Goal: Task Accomplishment & Management: Use online tool/utility

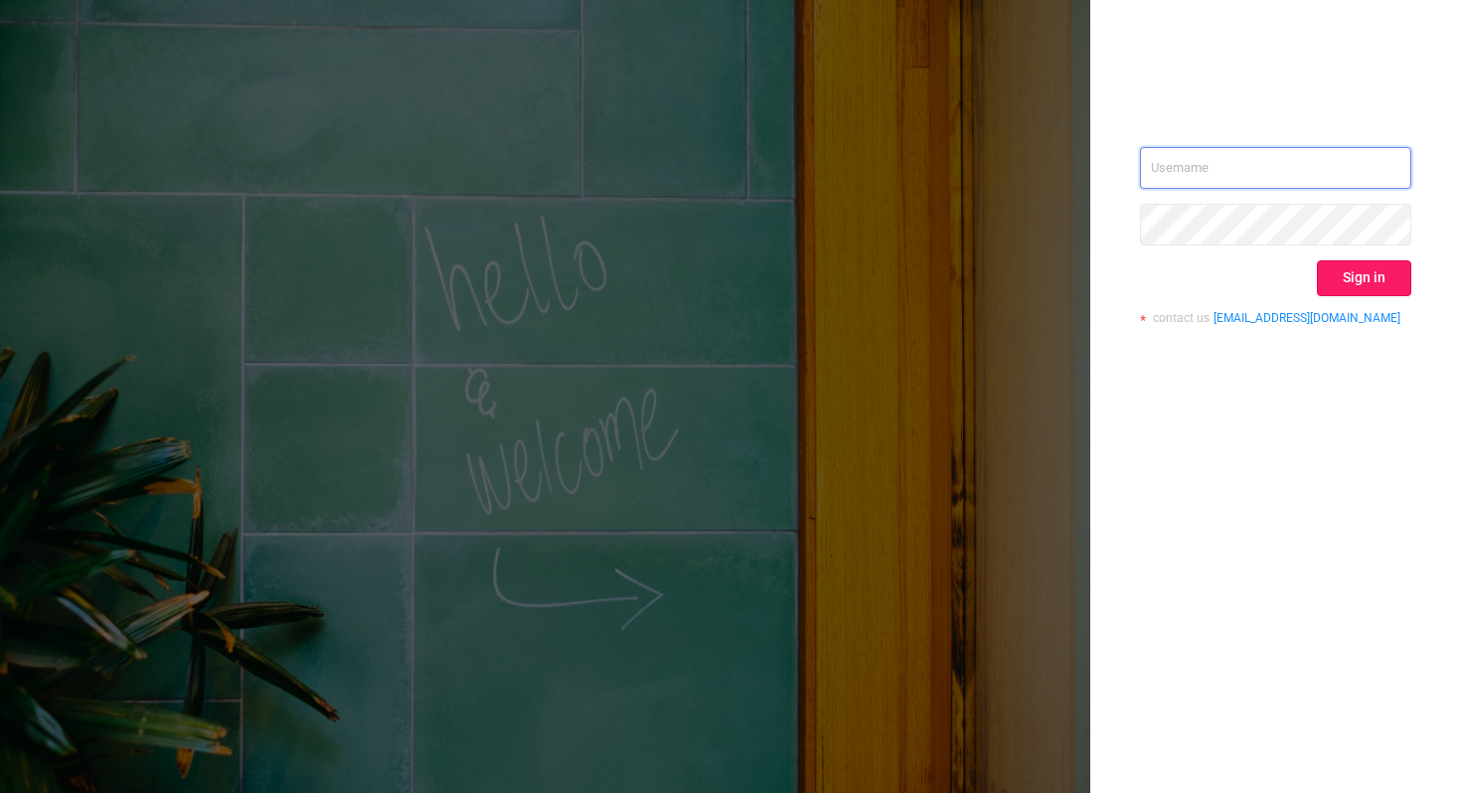
type input "[PERSON_NAME][EMAIL_ADDRESS][DOMAIN_NAME]"
click at [1359, 283] on button "Sign in" at bounding box center [1363, 278] width 94 height 36
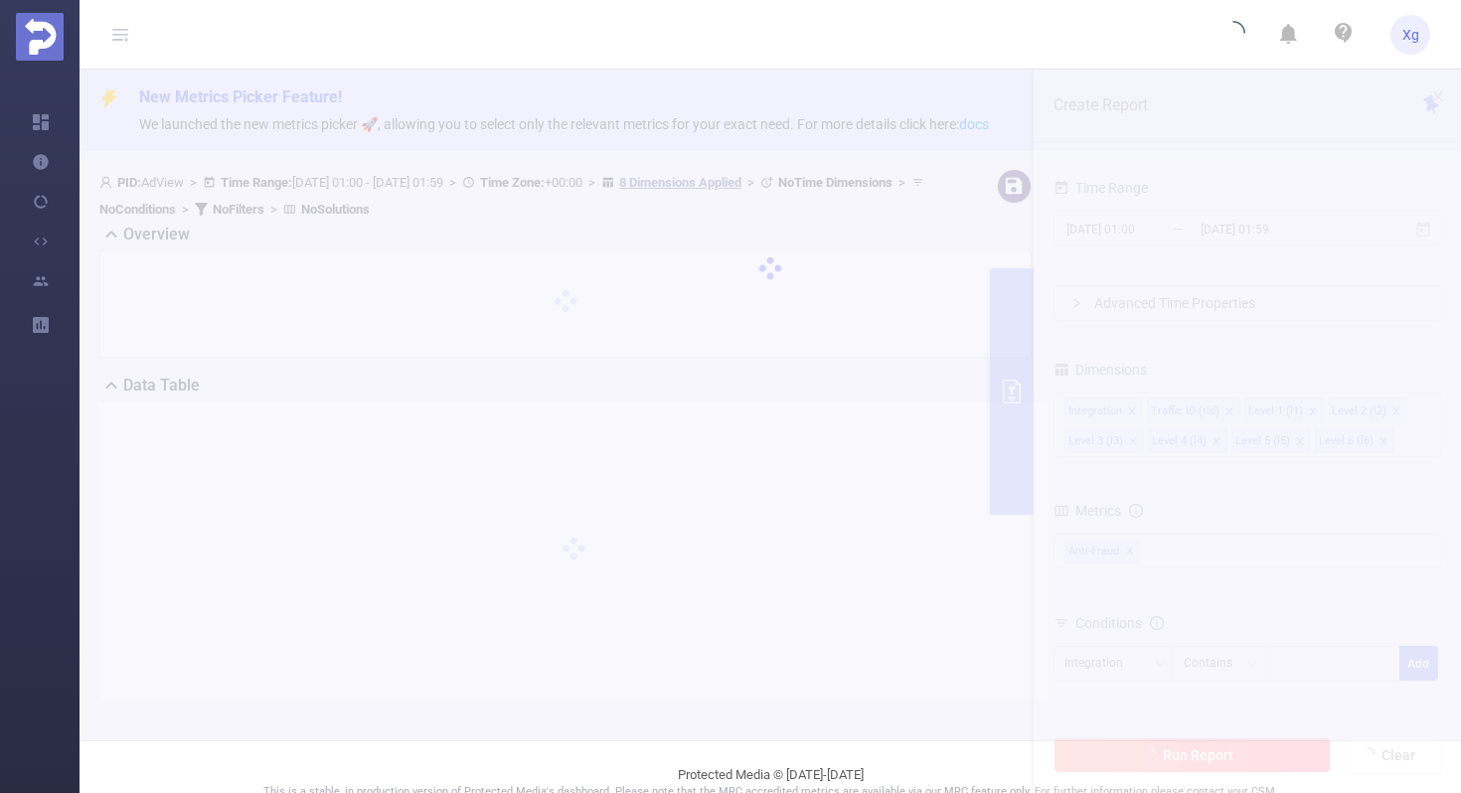
scroll to position [3, 0]
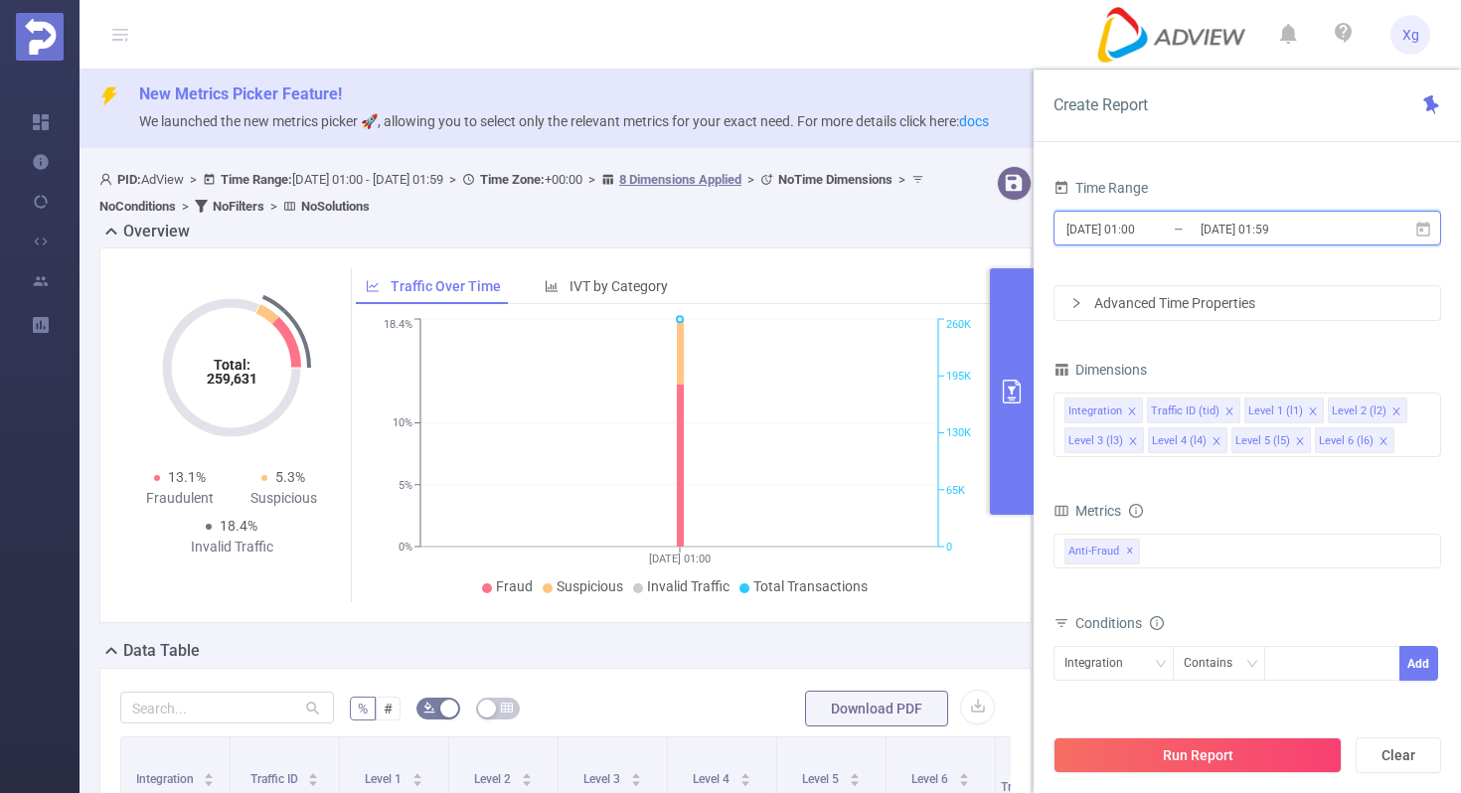
click at [1421, 235] on icon at bounding box center [1423, 230] width 18 height 18
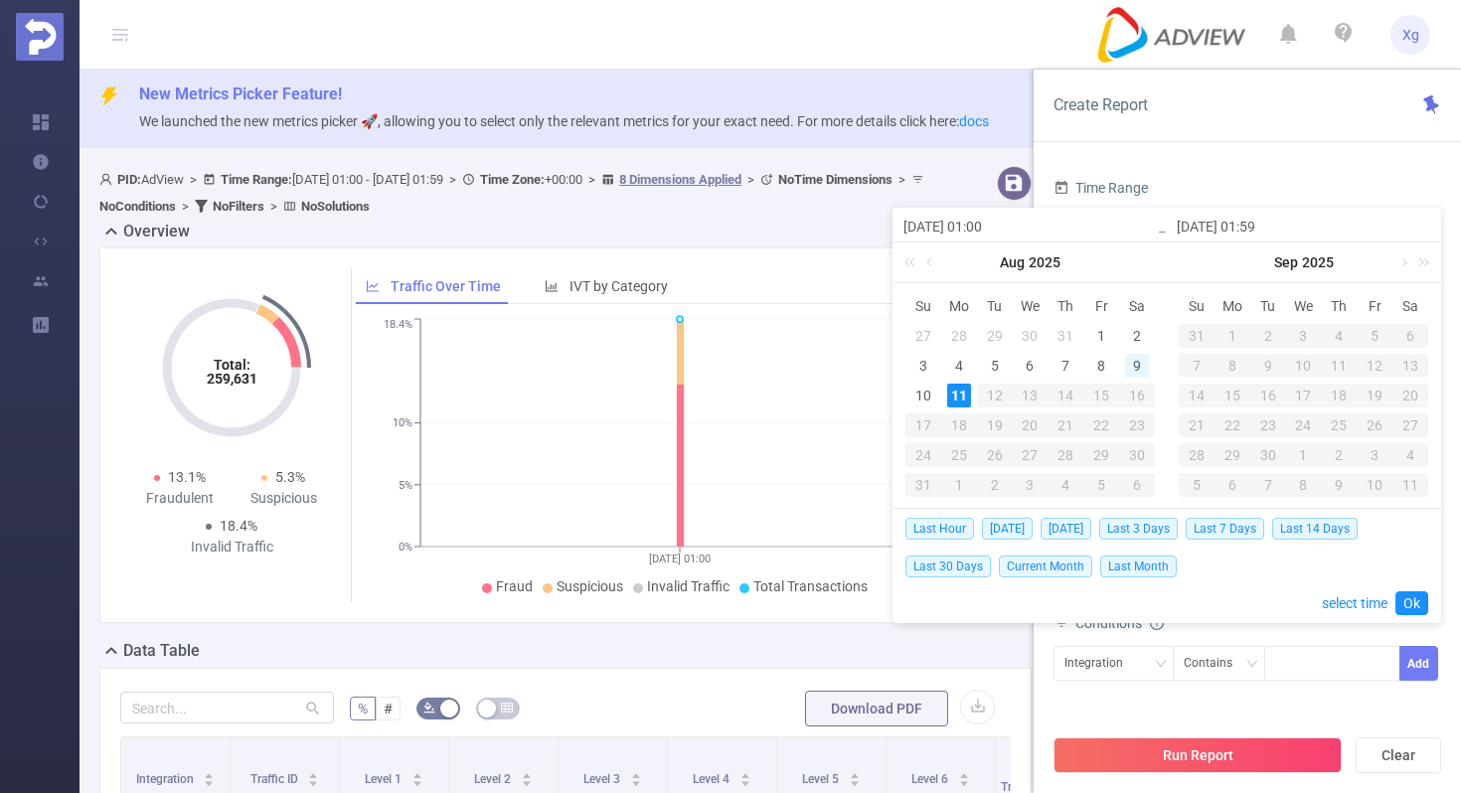
click at [1125, 362] on div "9" at bounding box center [1137, 366] width 24 height 24
click at [924, 392] on div "10" at bounding box center [923, 396] width 24 height 24
type input "[DATE] 01:00"
type input "[DATE] 01:59"
type input "[DATE] 01:00"
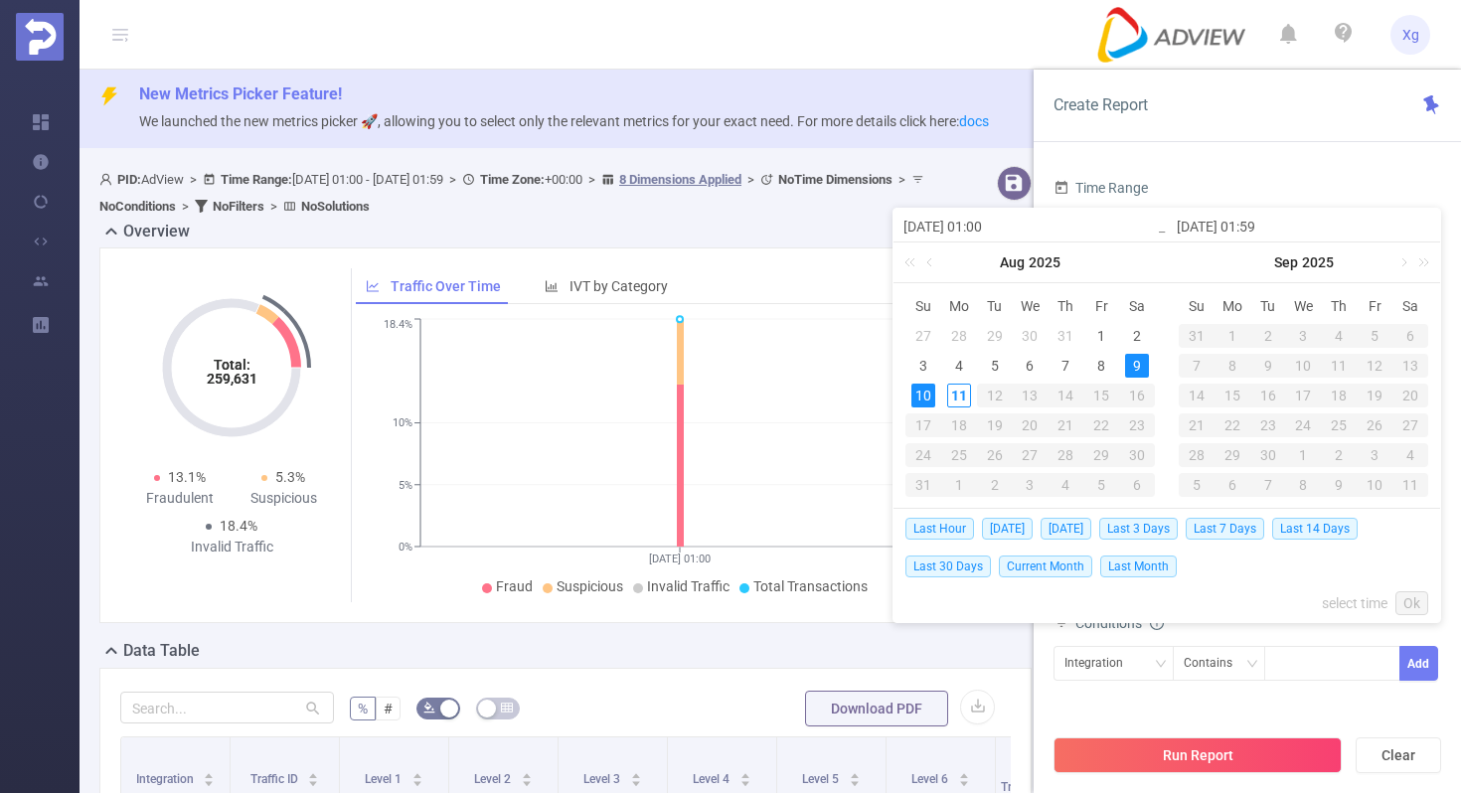
type input "[DATE] 01:59"
click at [1411, 598] on link "Ok" at bounding box center [1411, 603] width 33 height 24
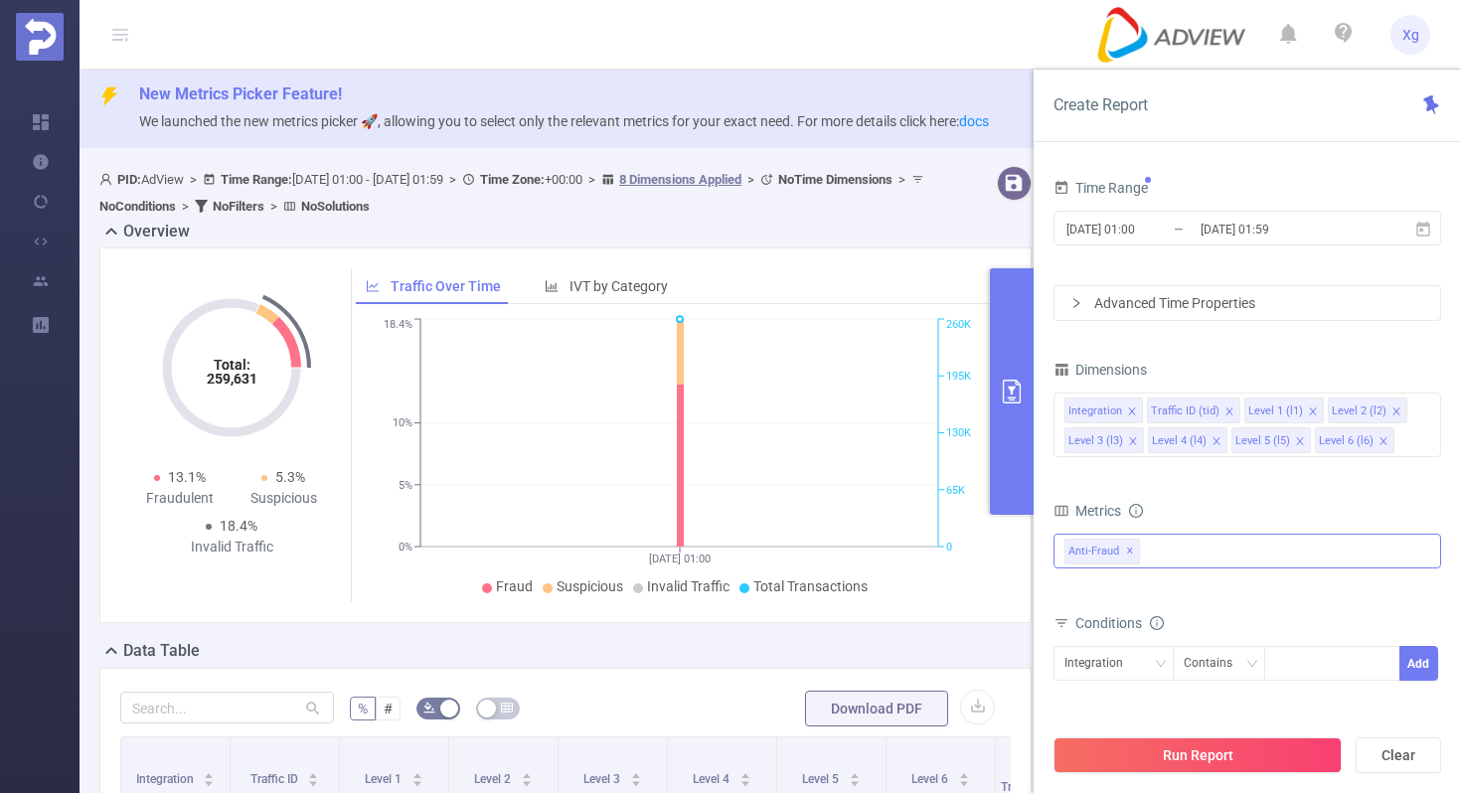
click at [1168, 547] on div "Anti-Fraud ✕" at bounding box center [1246, 551] width 387 height 35
click at [1079, 605] on li "MRC" at bounding box center [1246, 594] width 385 height 27
click at [1081, 597] on span at bounding box center [1086, 594] width 16 height 16
click at [1282, 637] on div "Conditions" at bounding box center [1246, 625] width 387 height 33
click at [1136, 675] on div "Integration" at bounding box center [1113, 663] width 98 height 33
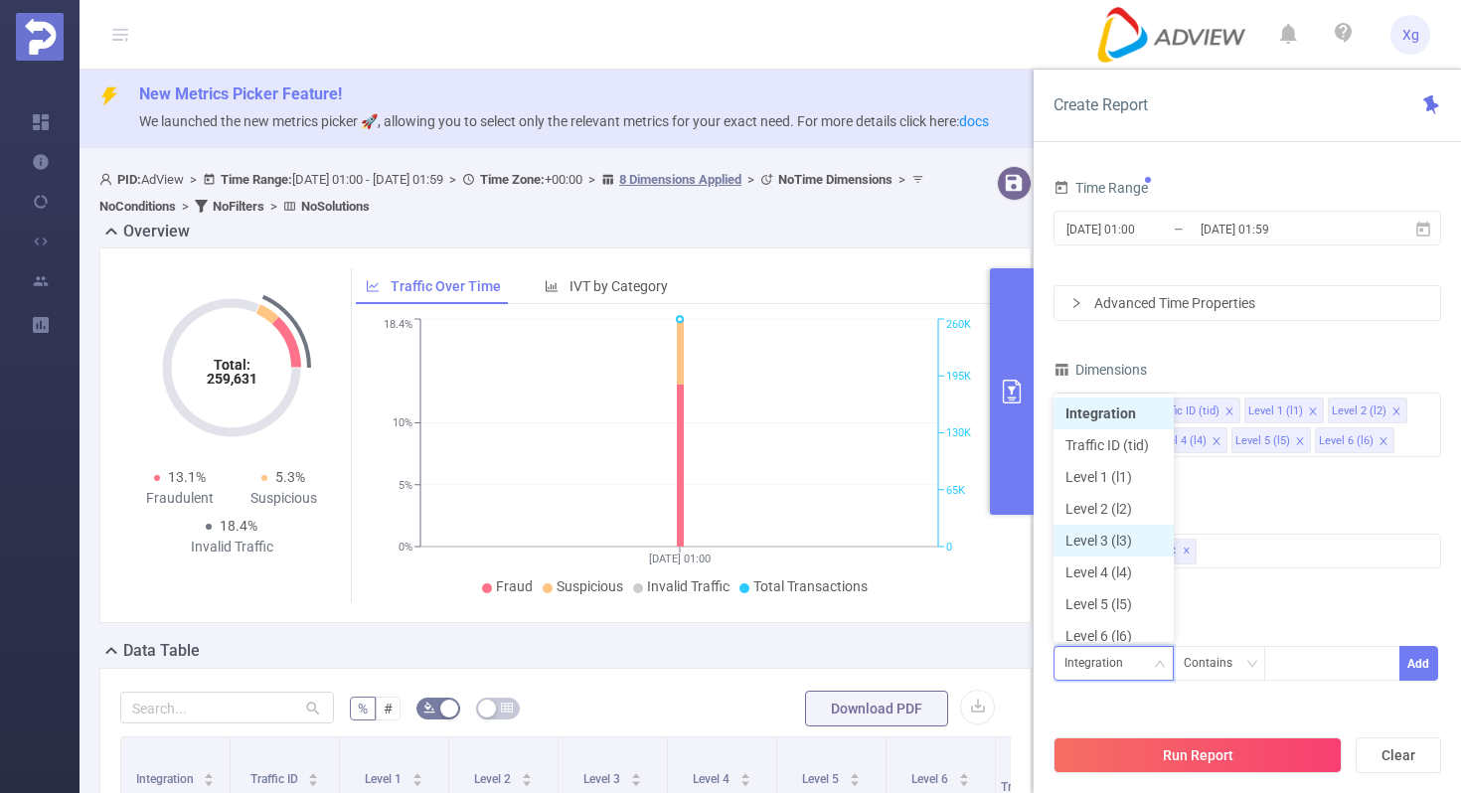
scroll to position [10, 0]
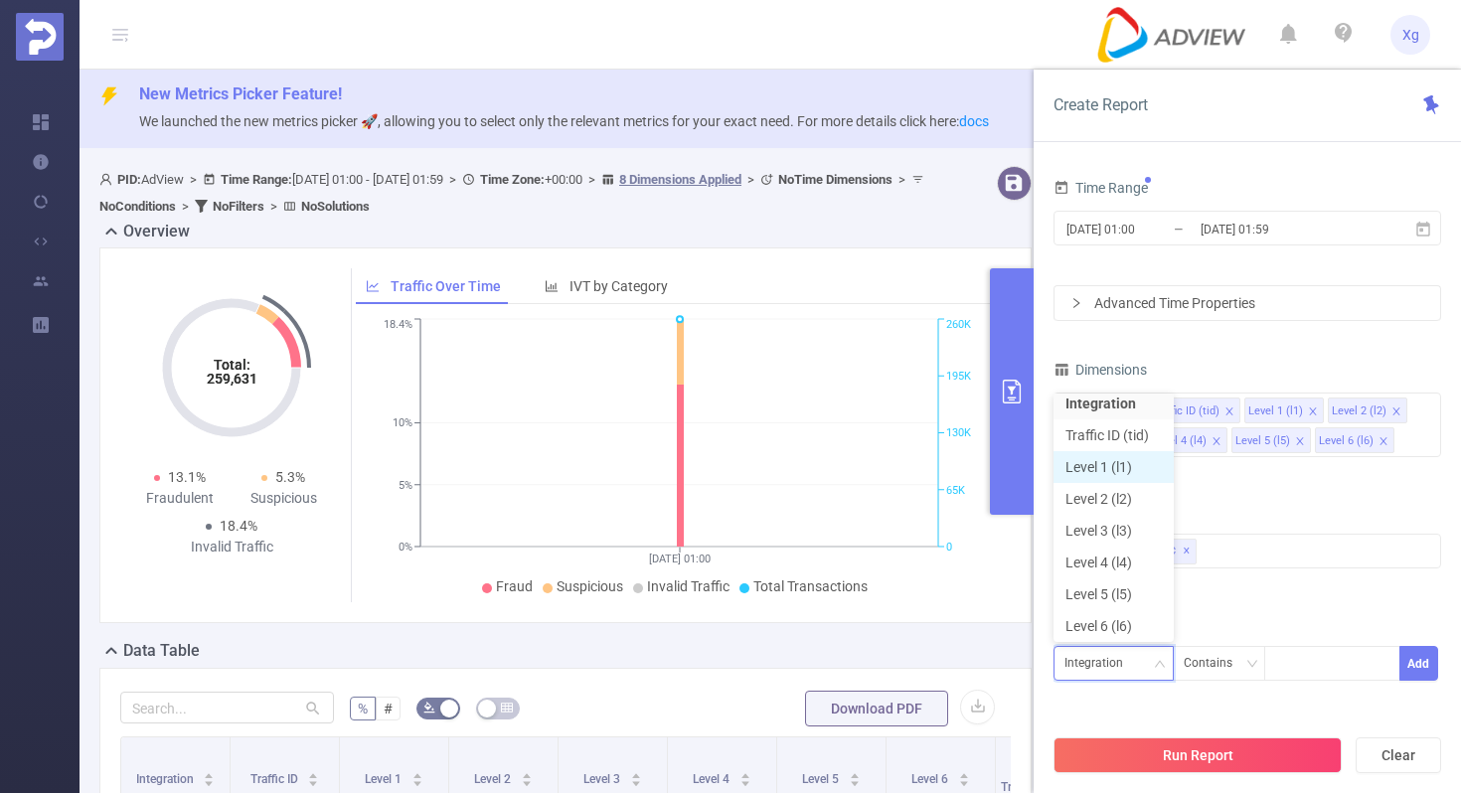
click at [1124, 464] on li "Level 1 (l1)" at bounding box center [1113, 467] width 120 height 32
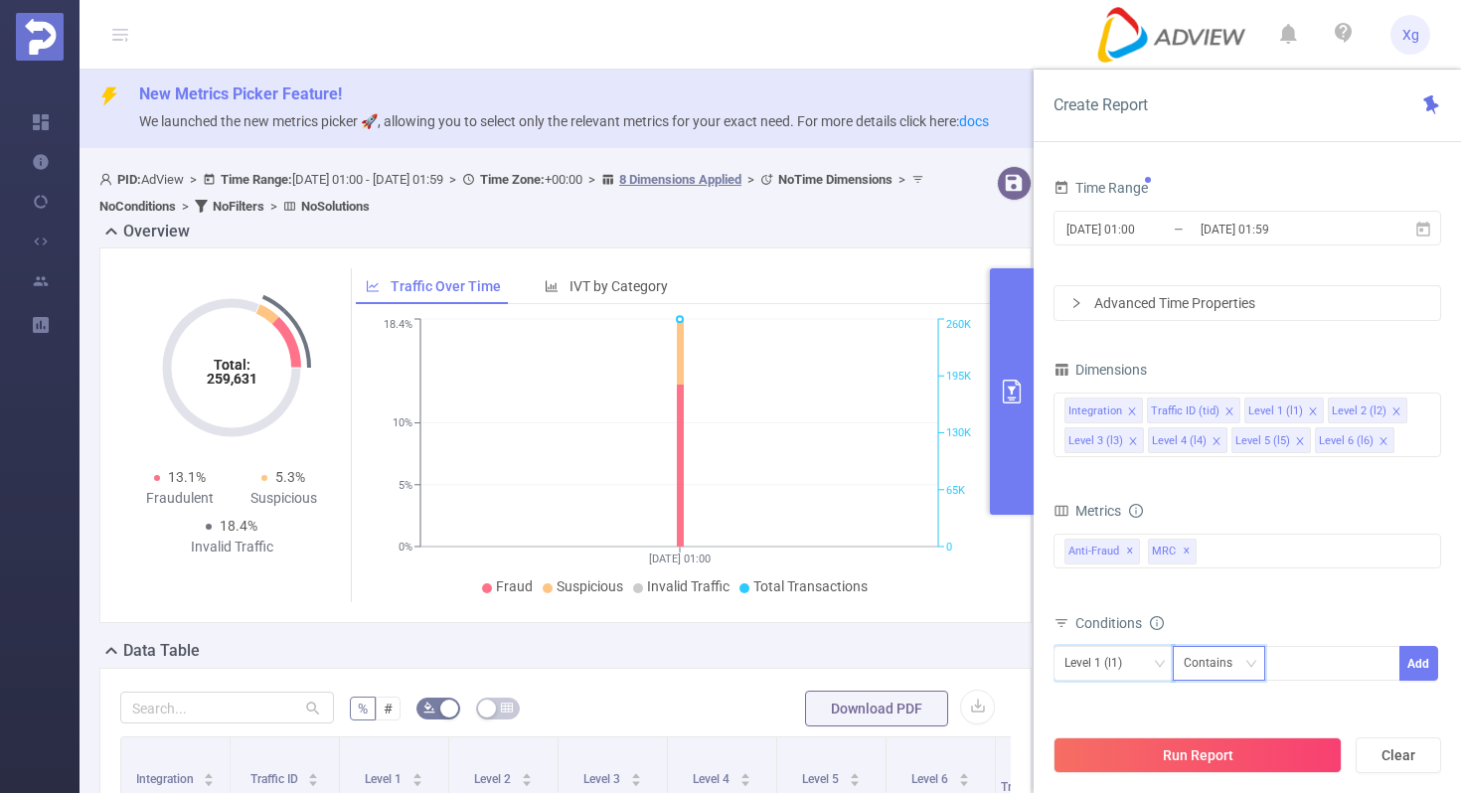
click at [1228, 673] on div "Contains" at bounding box center [1214, 663] width 63 height 33
click at [1236, 660] on div "Contains" at bounding box center [1214, 663] width 63 height 33
click at [1240, 564] on li "Is" at bounding box center [1237, 558] width 132 height 32
click at [1313, 666] on div at bounding box center [1332, 663] width 114 height 33
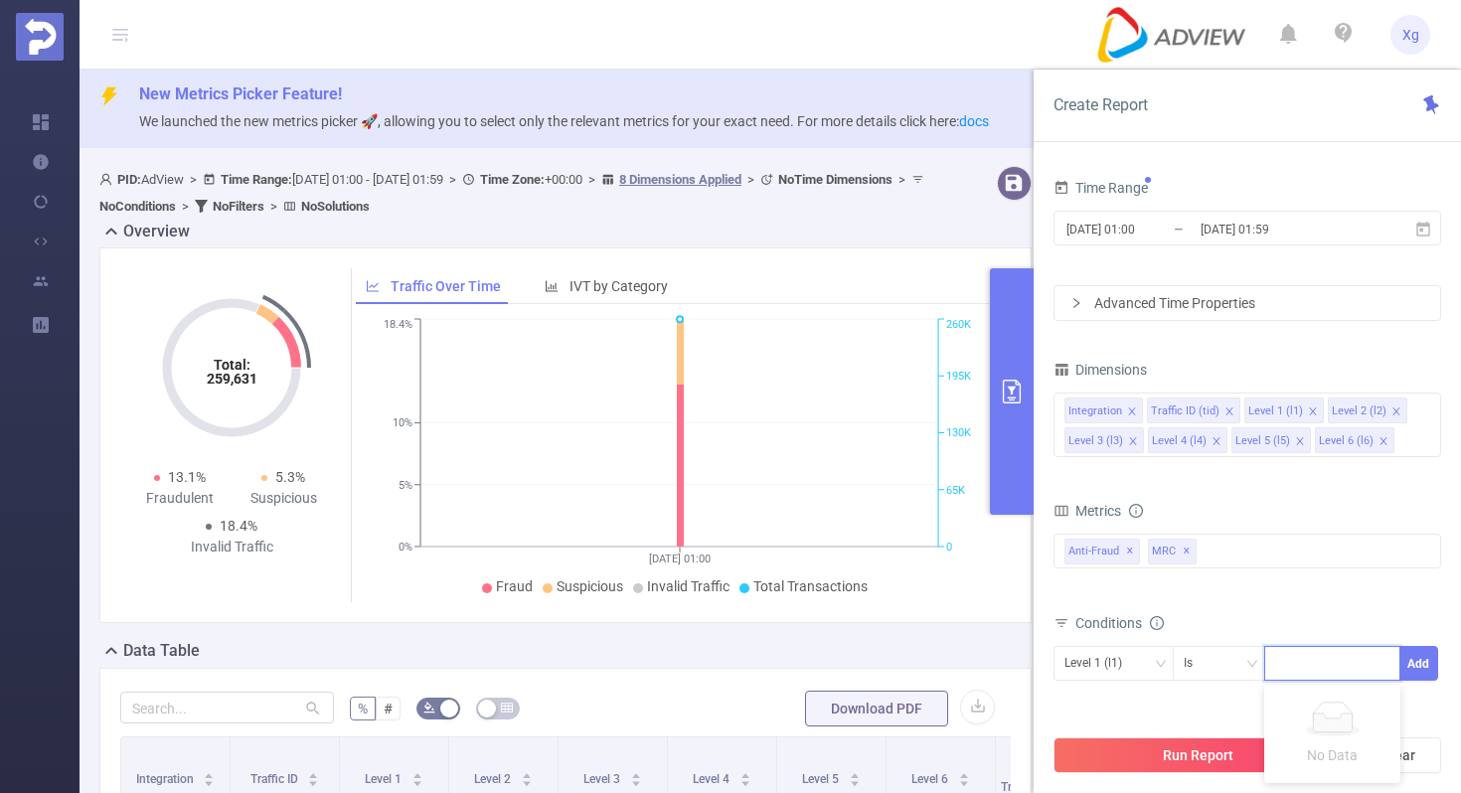
paste input "SDK20250329030407j7ugwqamijtyyb7"
type input "SDK20250329030407j7ugwqamijtyyb7"
click at [1422, 667] on button "Add" at bounding box center [1418, 663] width 39 height 35
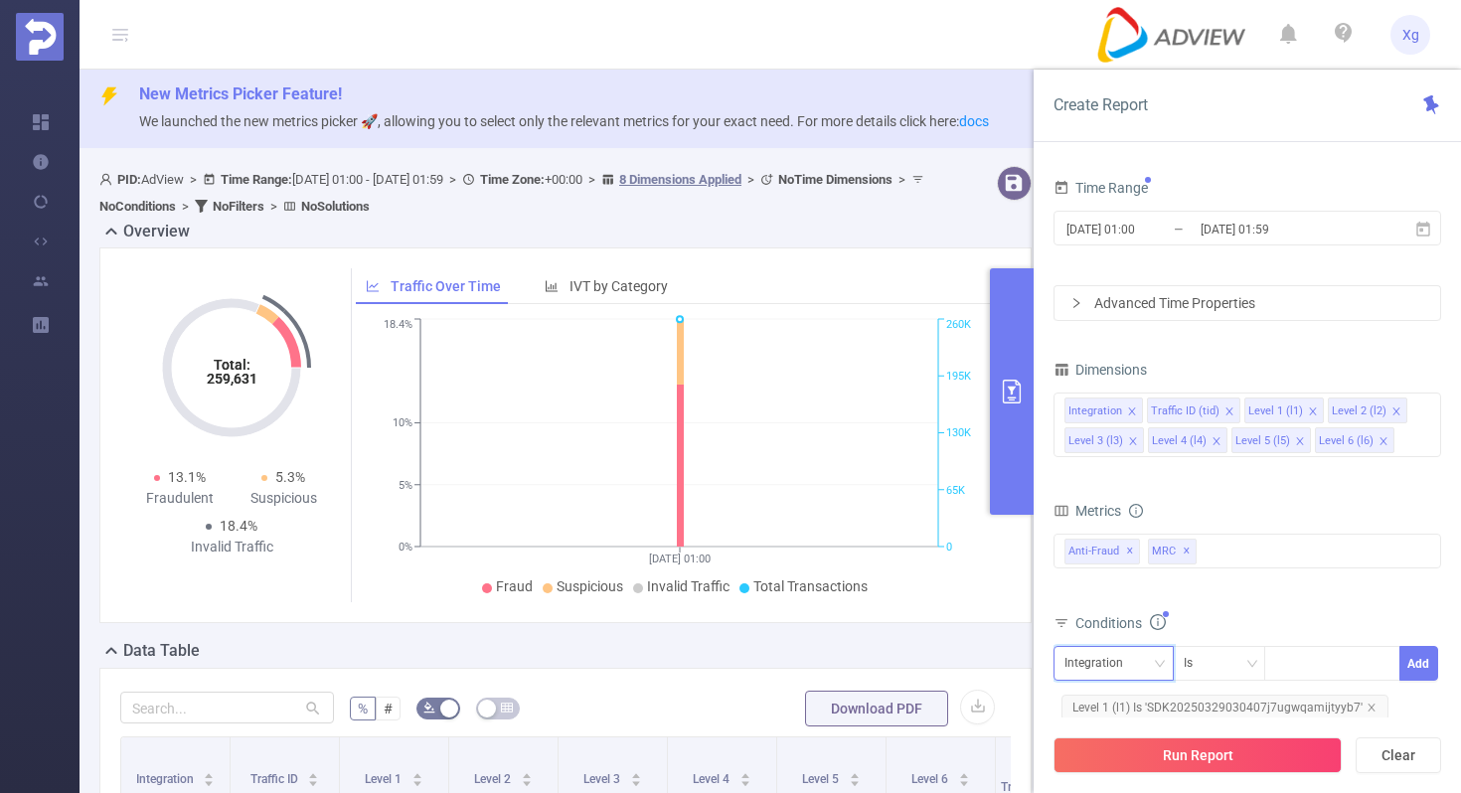
click at [1135, 656] on div "Integration" at bounding box center [1100, 663] width 73 height 33
click at [1310, 610] on div "Conditions" at bounding box center [1246, 625] width 387 height 33
click at [1179, 754] on button "Run Report" at bounding box center [1197, 755] width 288 height 36
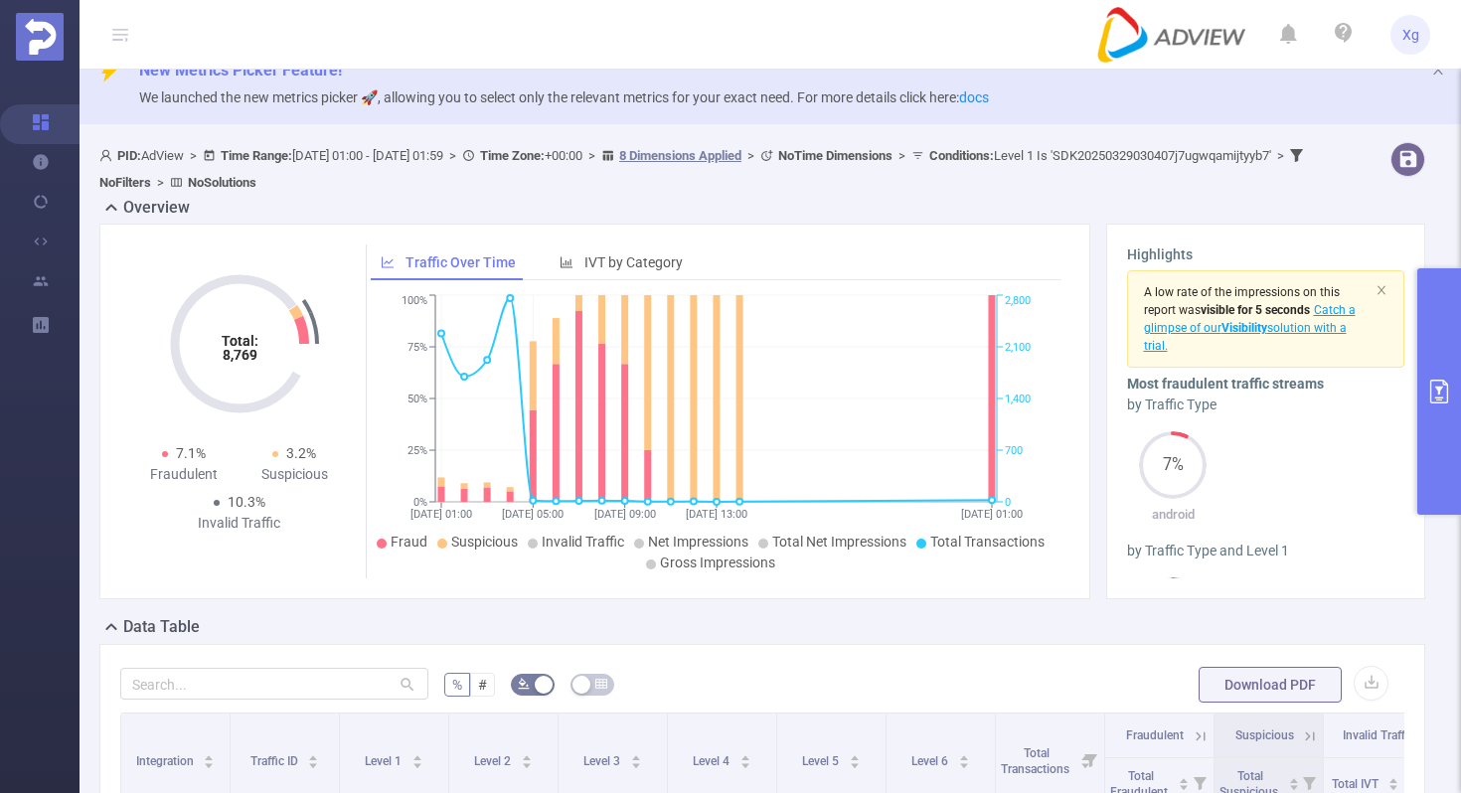
scroll to position [45, 0]
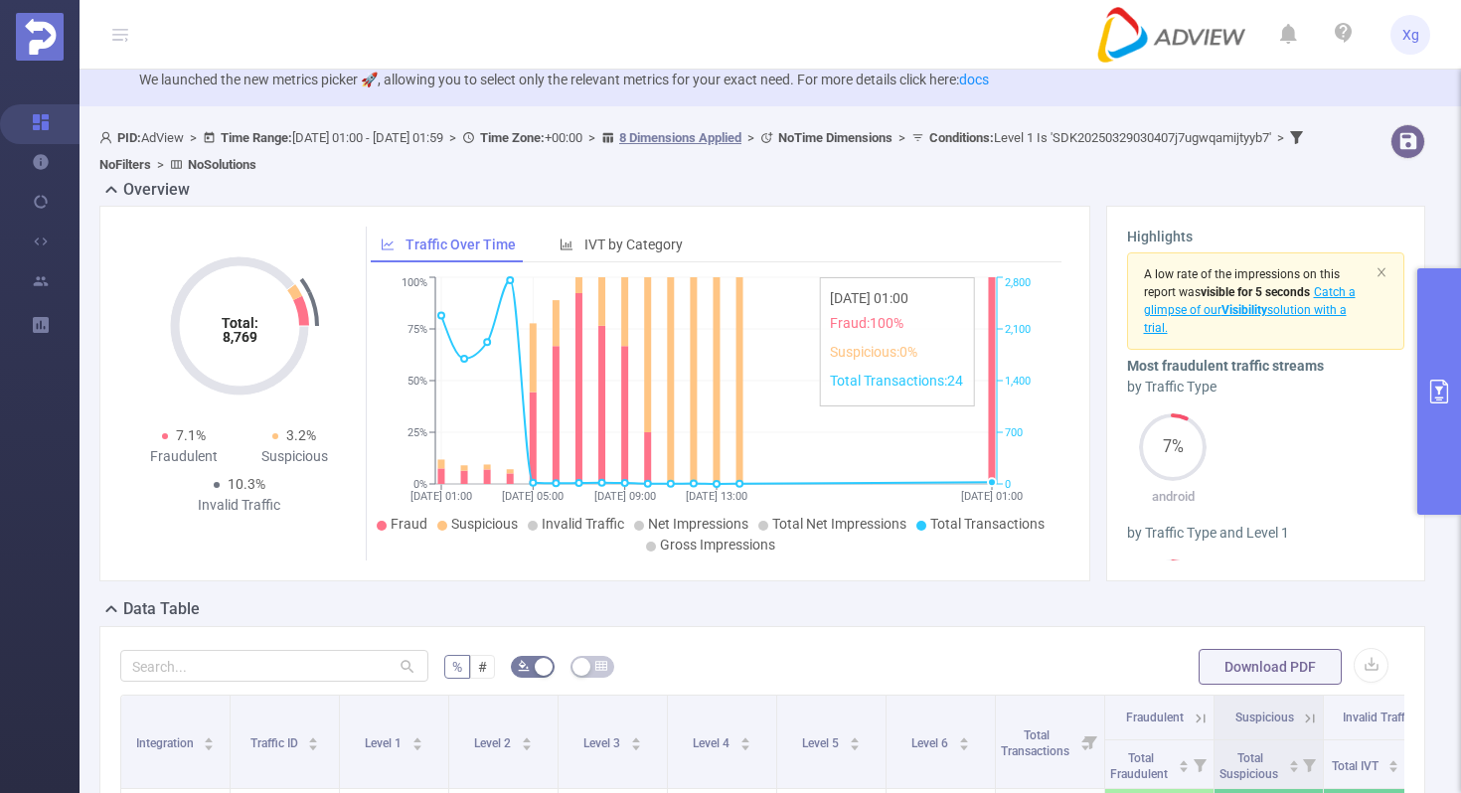
click at [994, 398] on icon at bounding box center [991, 380] width 7 height 207
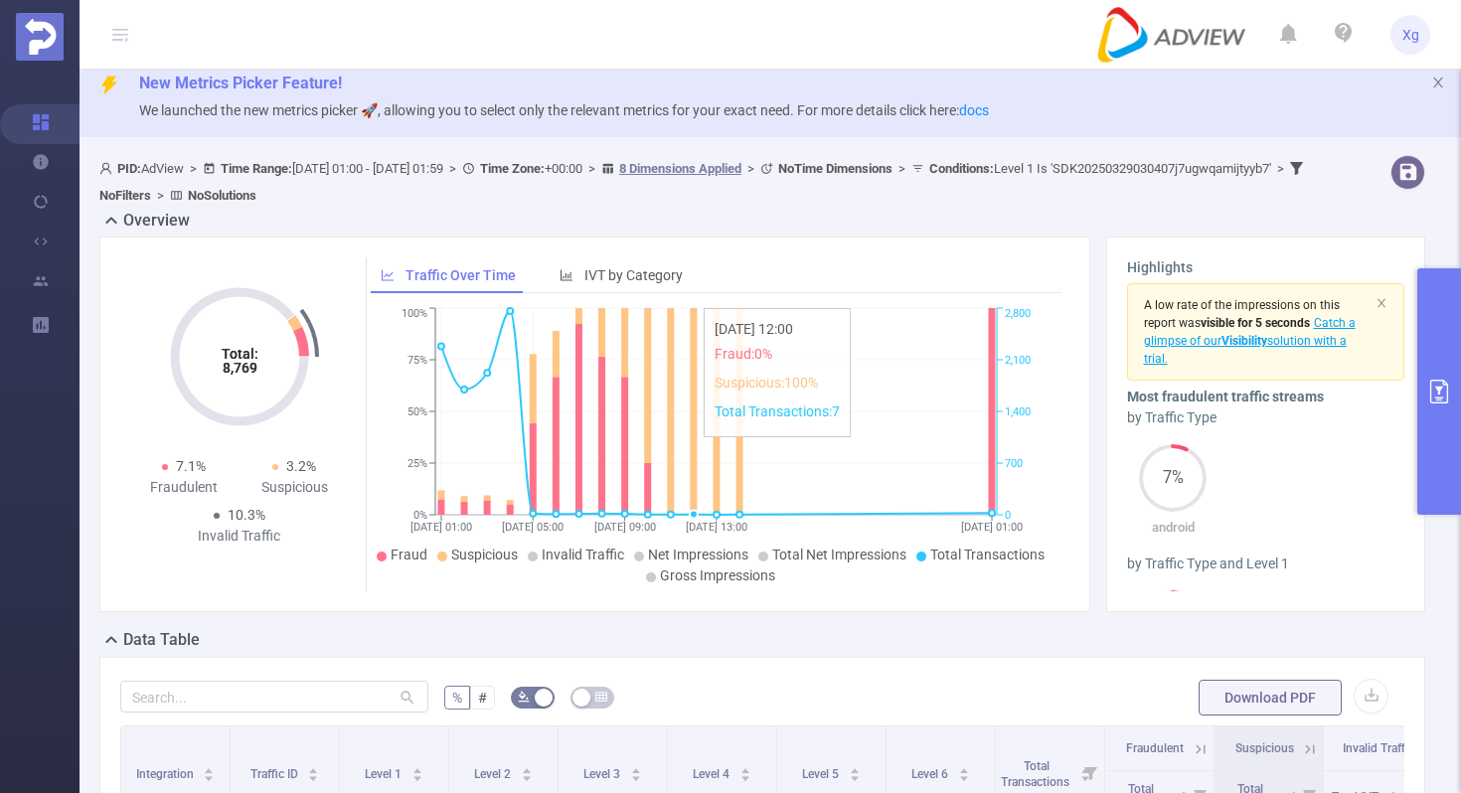
scroll to position [0, 0]
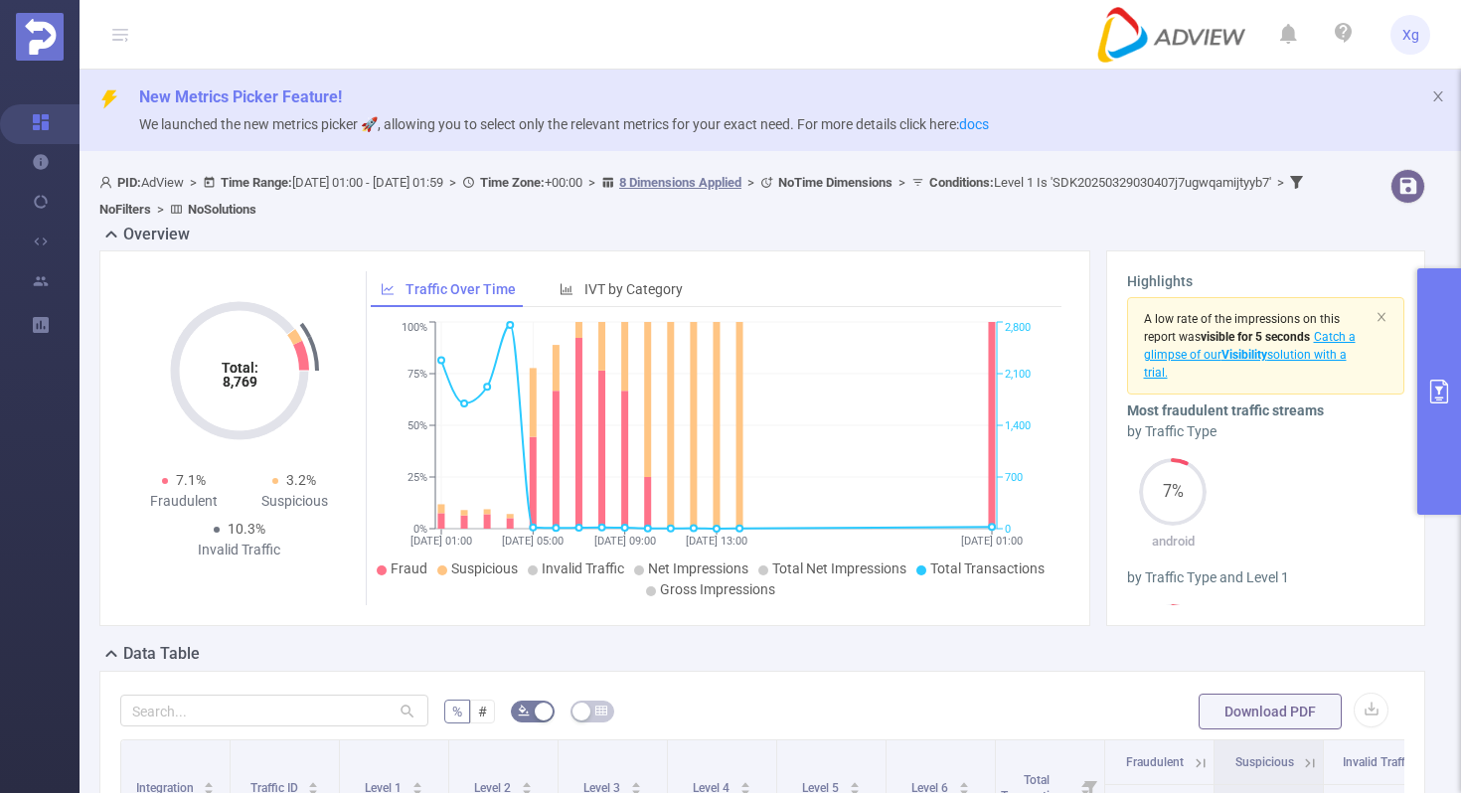
click at [1438, 431] on button "primary" at bounding box center [1439, 391] width 44 height 246
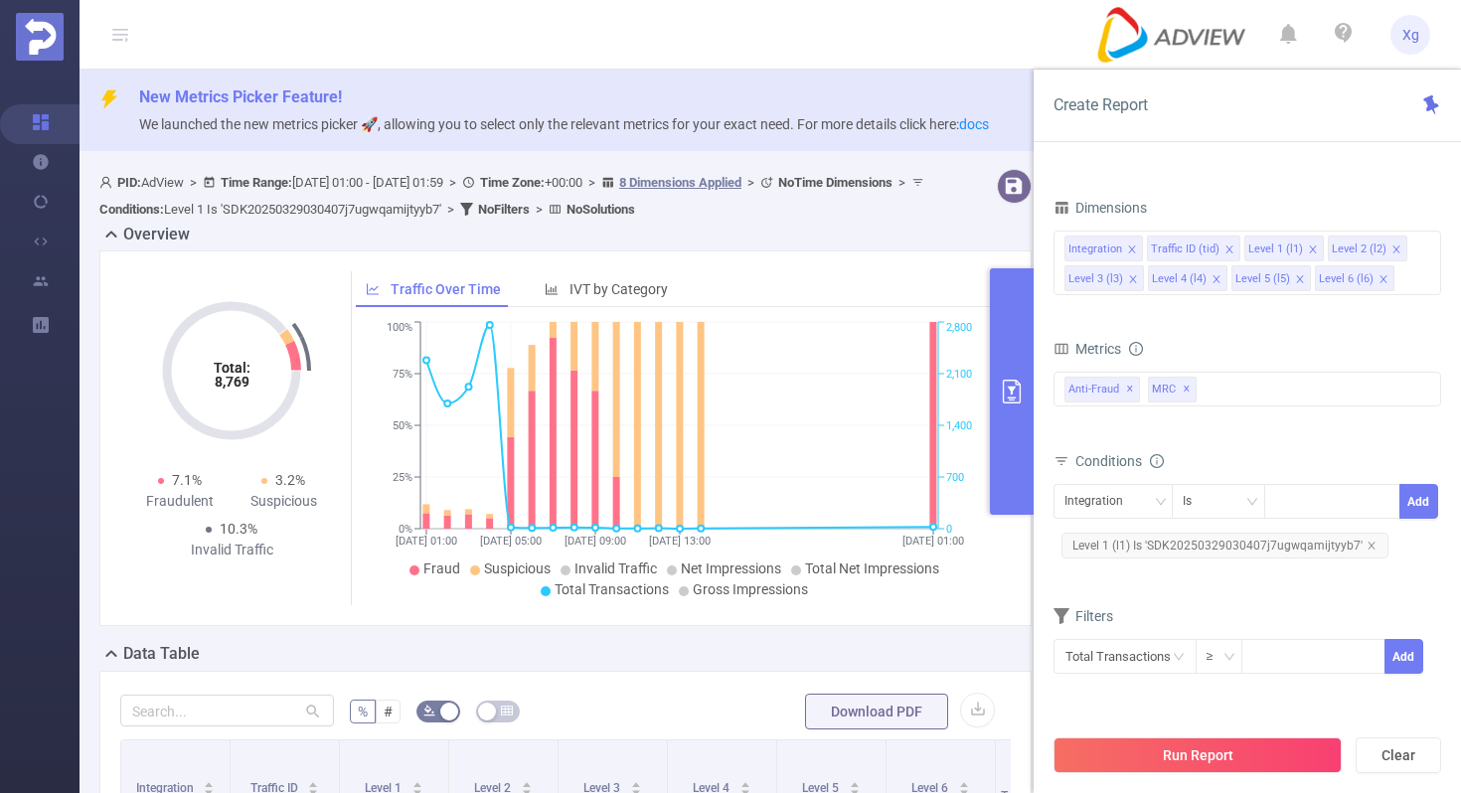
click at [1023, 438] on button "primary" at bounding box center [1012, 391] width 44 height 246
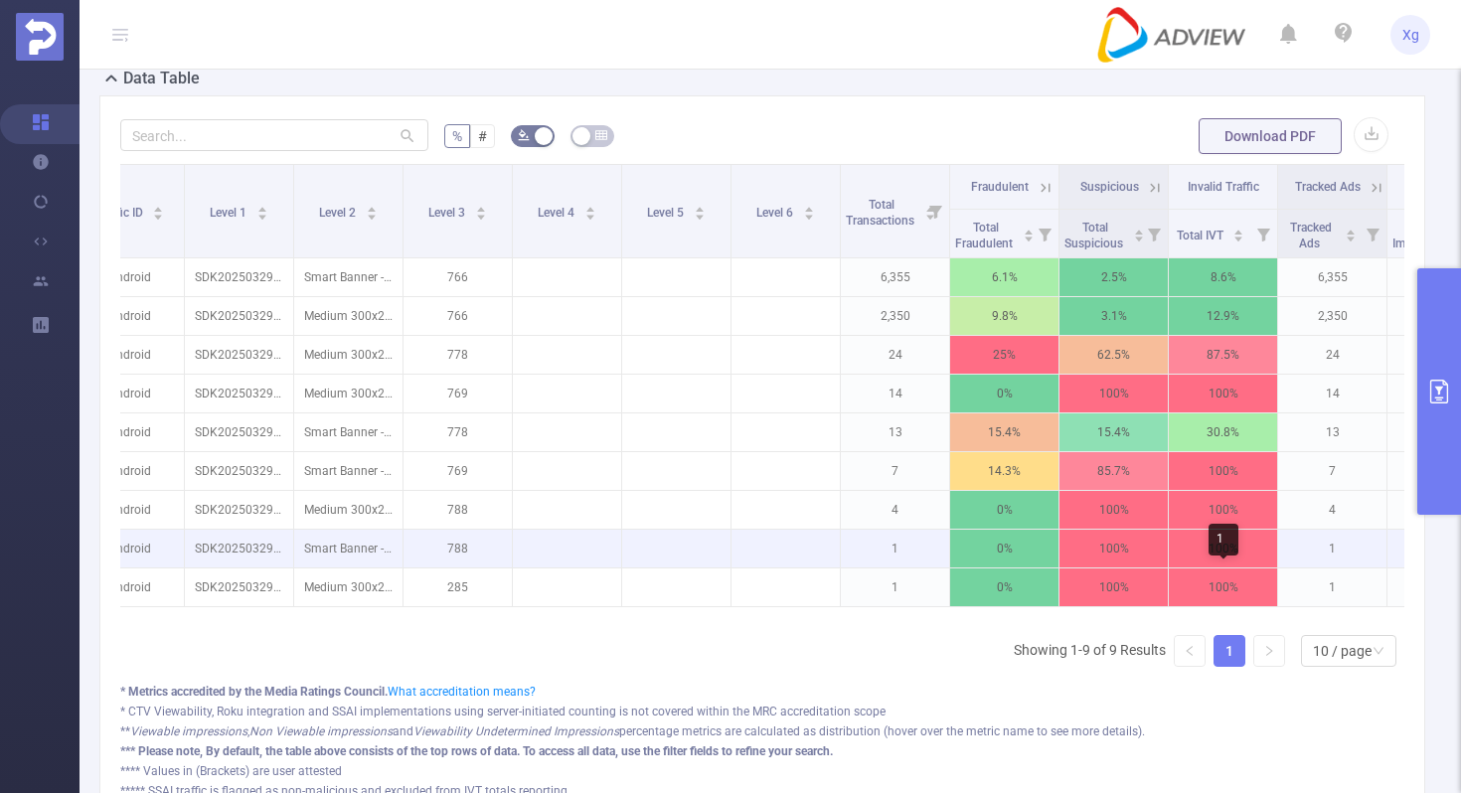
scroll to position [595, 0]
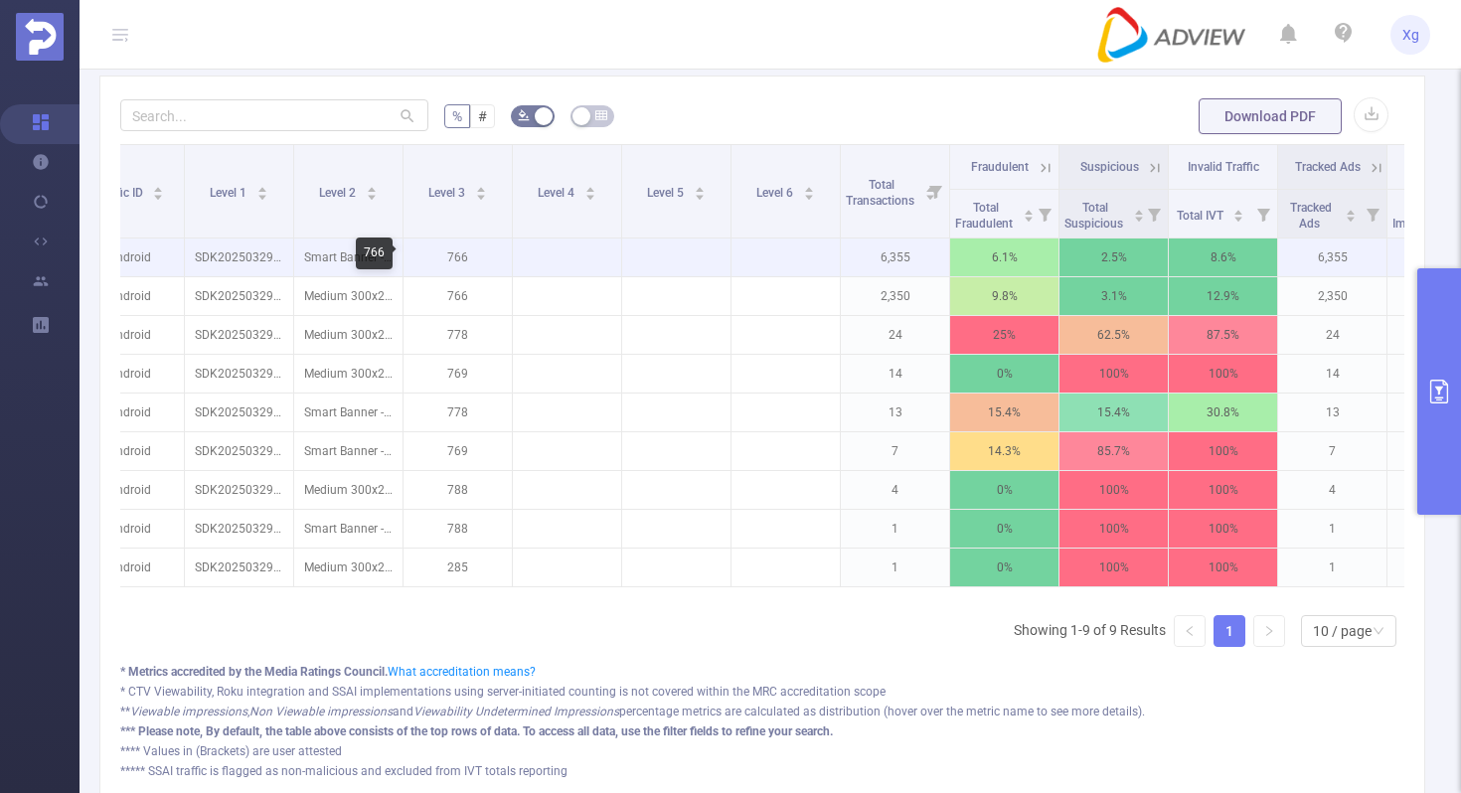
click at [462, 263] on p "766" at bounding box center [457, 257] width 108 height 38
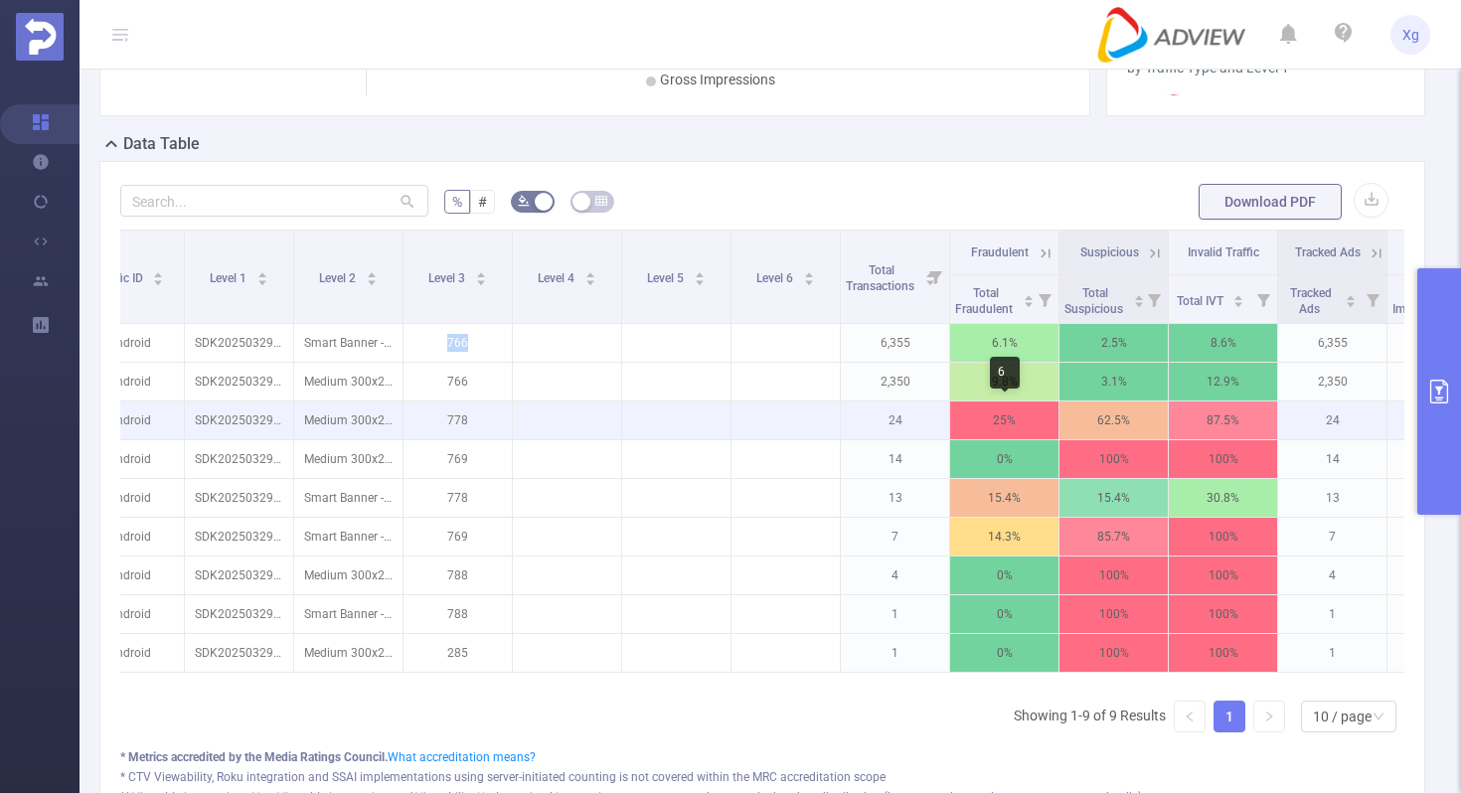
scroll to position [528, 0]
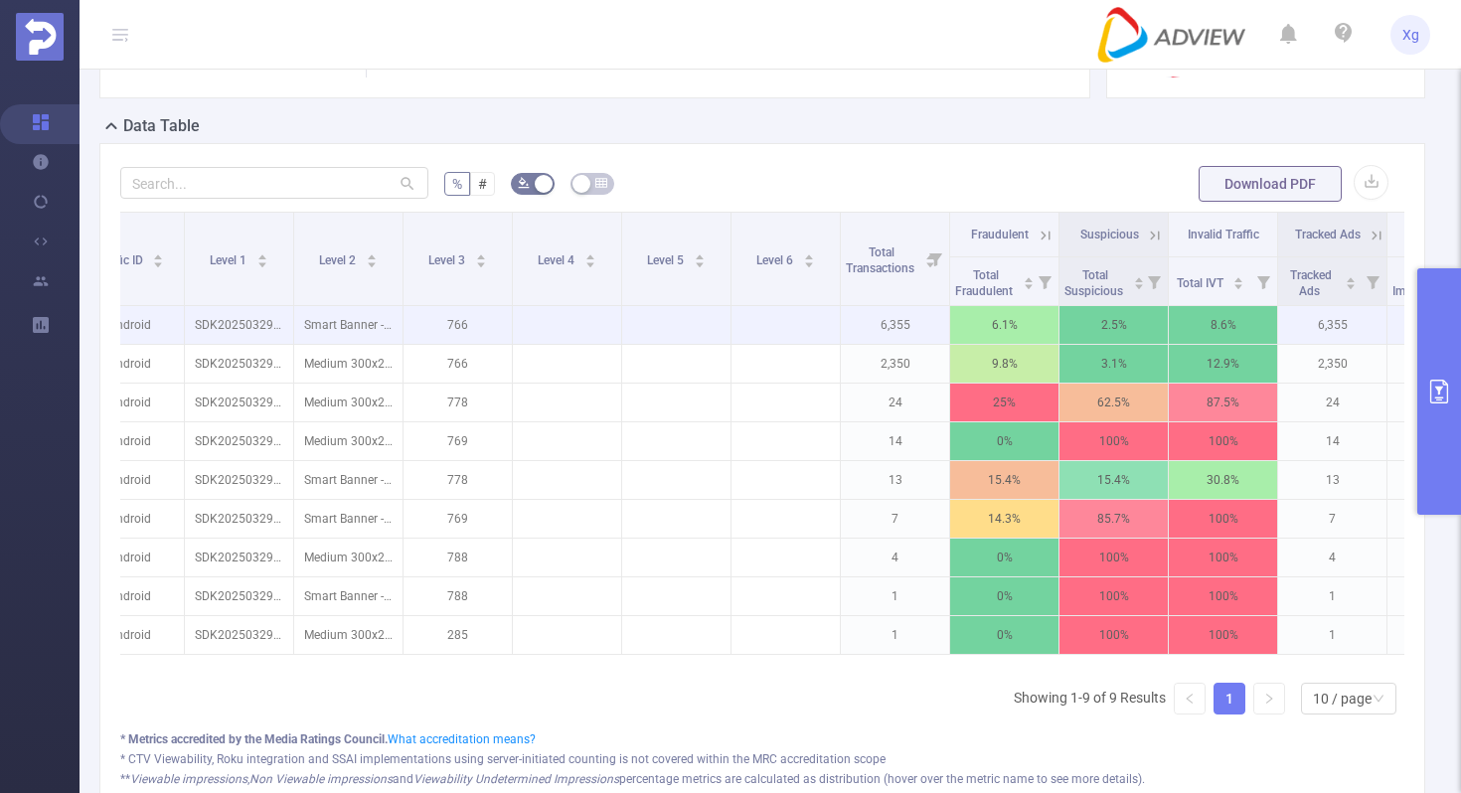
click at [736, 337] on td at bounding box center [785, 325] width 109 height 39
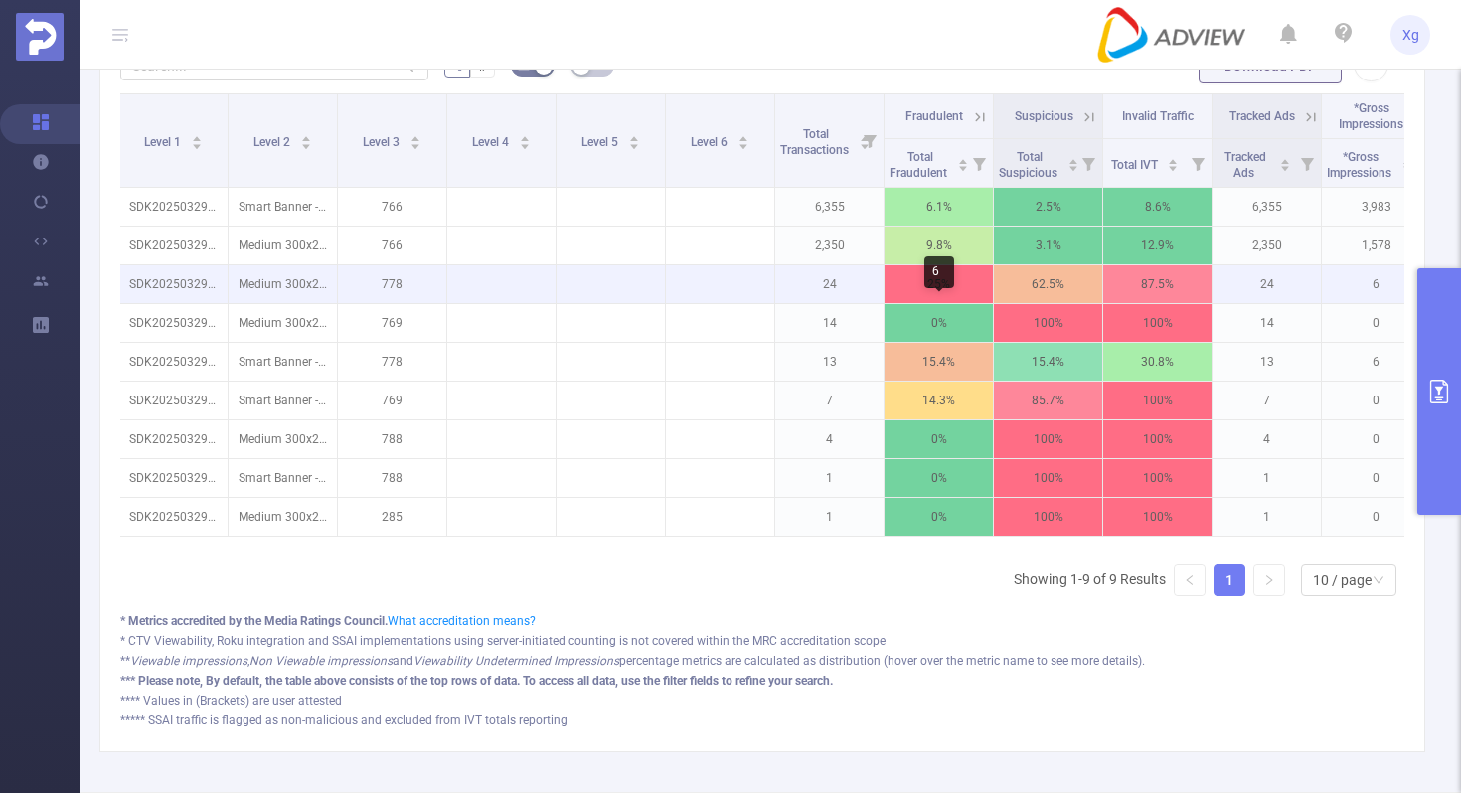
scroll to position [647, 0]
click at [392, 279] on p "778" at bounding box center [392, 283] width 108 height 38
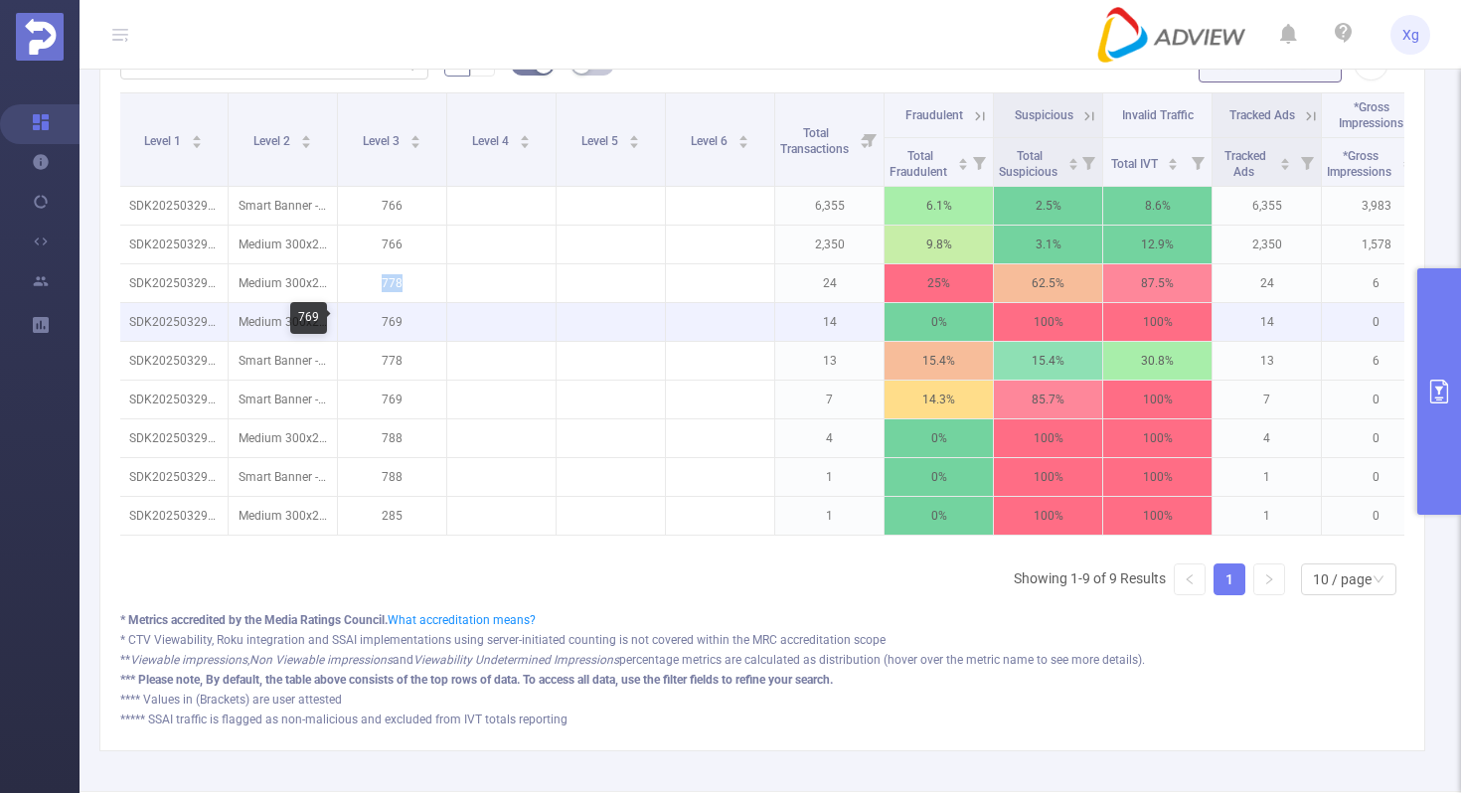
click at [398, 319] on p "769" at bounding box center [392, 322] width 108 height 38
click at [394, 317] on p "769" at bounding box center [392, 322] width 108 height 38
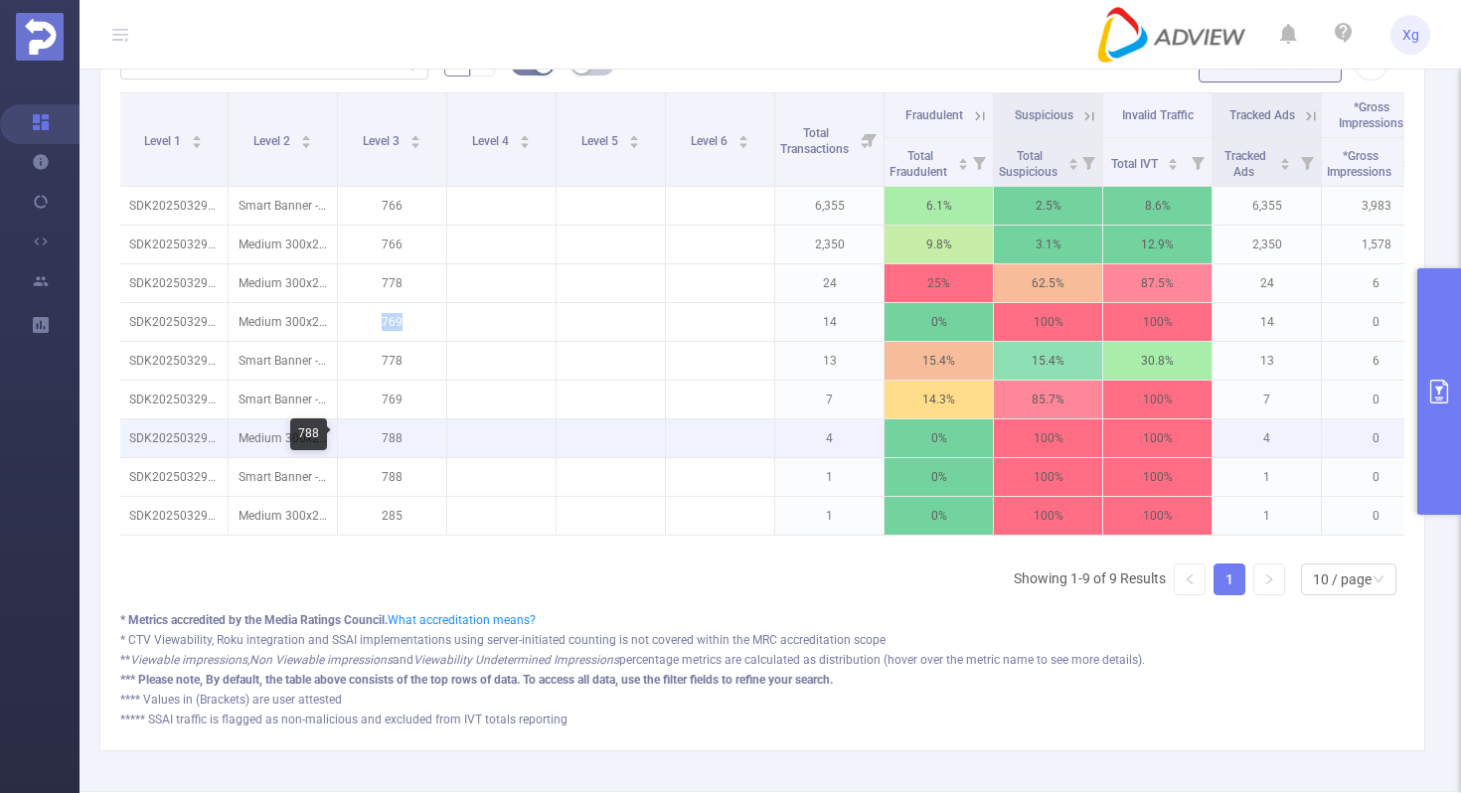
click at [395, 437] on p "788" at bounding box center [392, 438] width 108 height 38
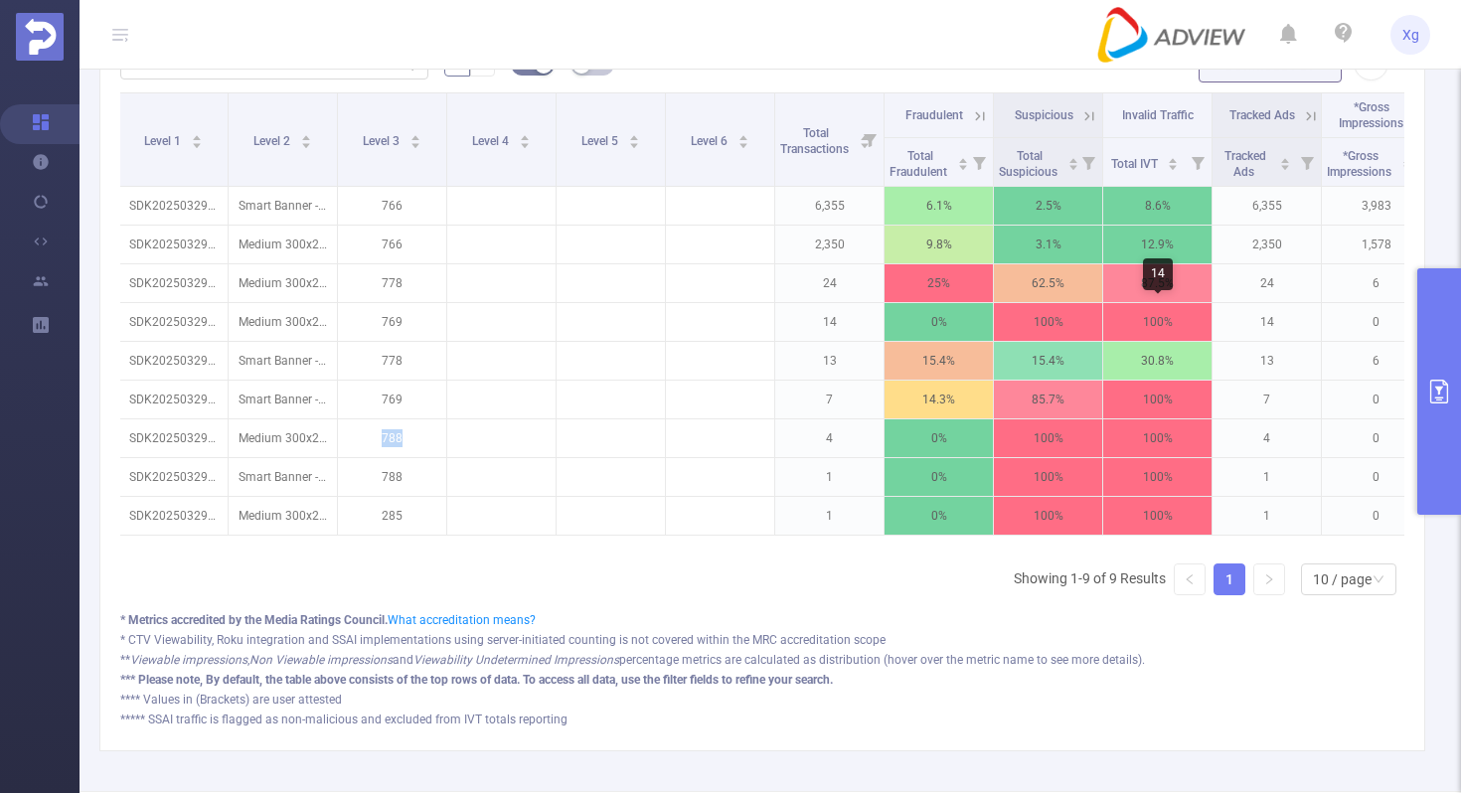
click at [1160, 285] on div "14" at bounding box center [1158, 274] width 30 height 32
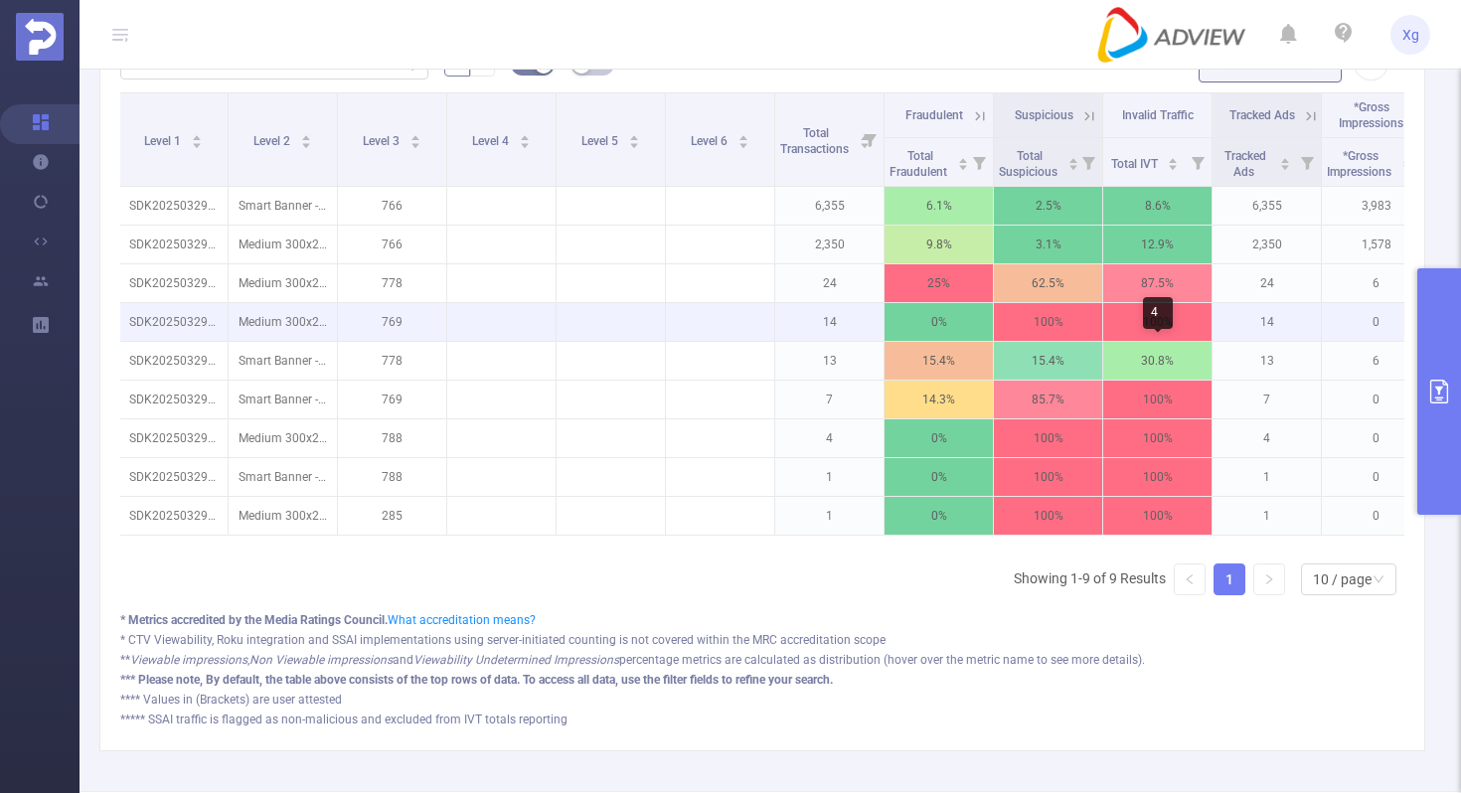
click at [1168, 339] on p "100%" at bounding box center [1157, 322] width 108 height 38
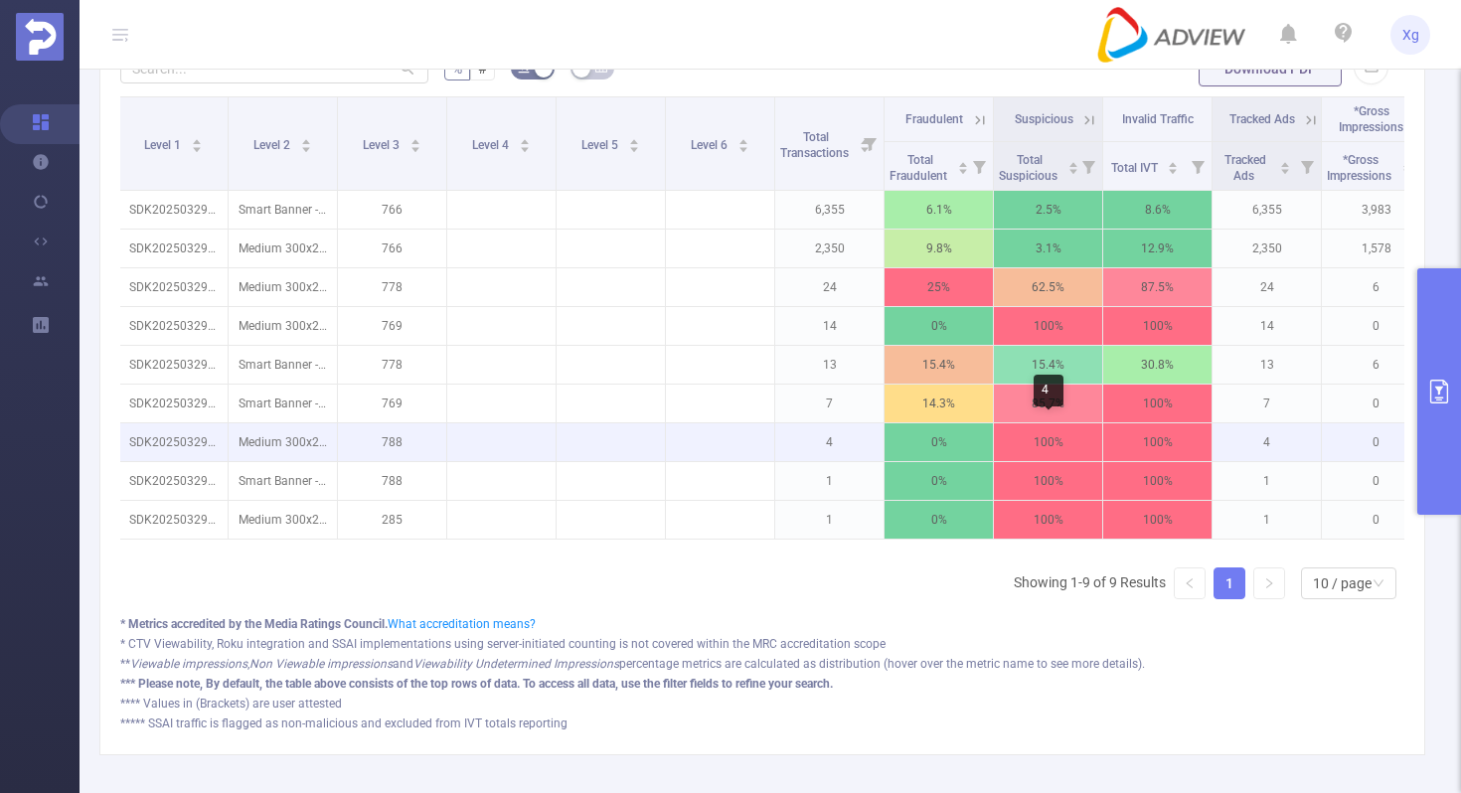
scroll to position [637, 0]
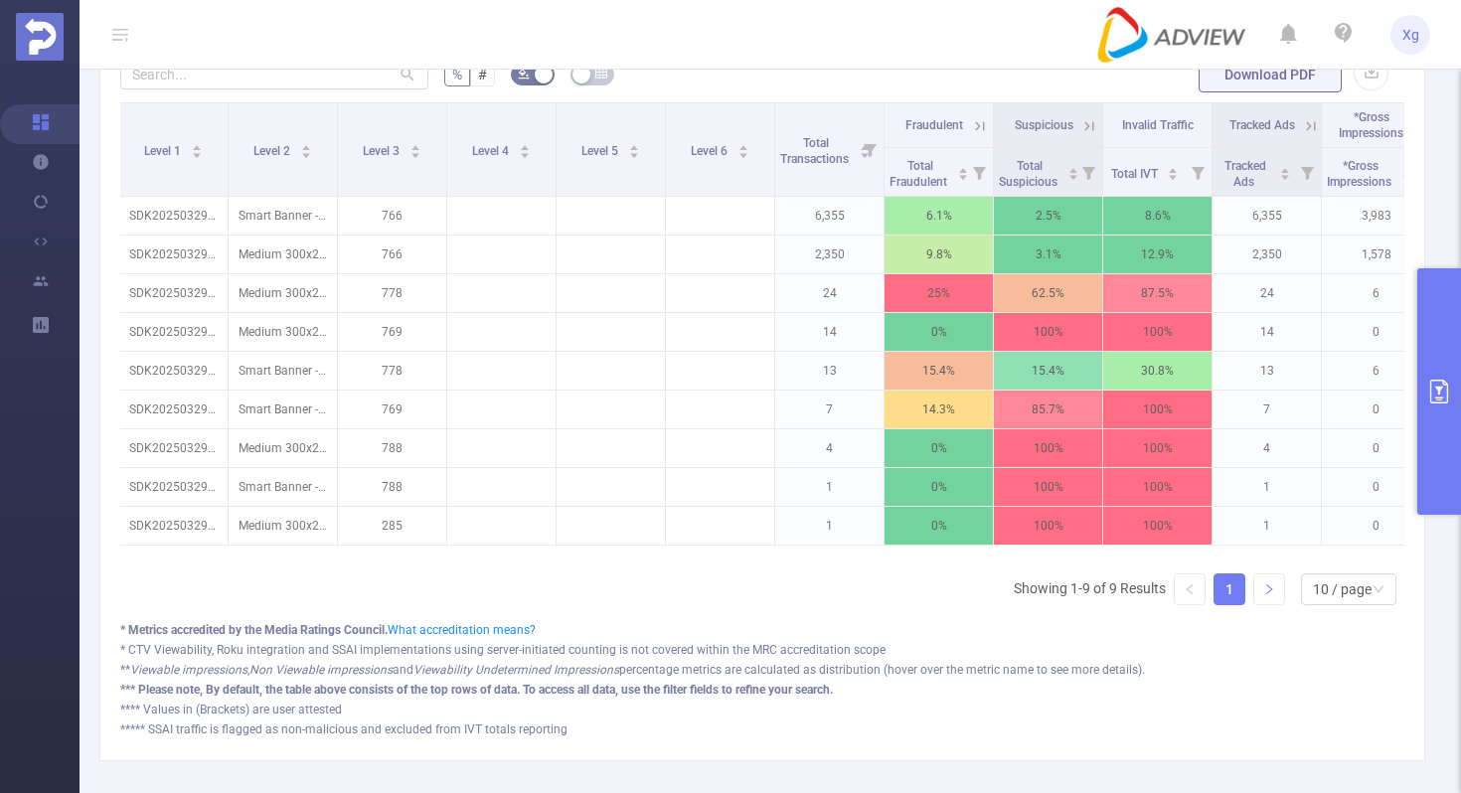
click at [1271, 574] on link at bounding box center [1269, 589] width 30 height 30
click at [1210, 588] on ul "Showing 1-9 of 9 Results 1 10 / page" at bounding box center [1208, 589] width 390 height 32
click at [1228, 587] on link "1" at bounding box center [1229, 589] width 30 height 30
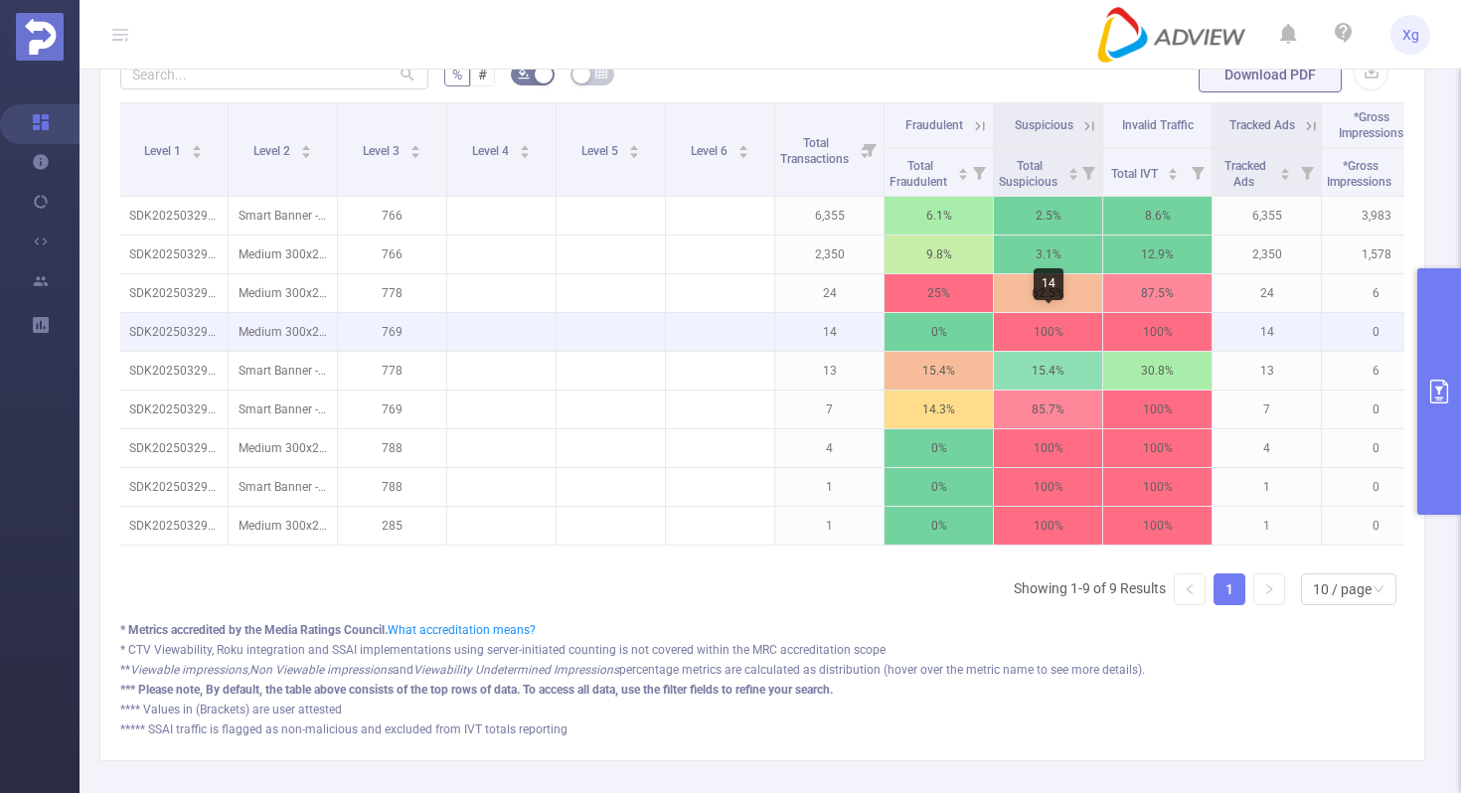
click at [1096, 330] on p "100%" at bounding box center [1048, 332] width 108 height 38
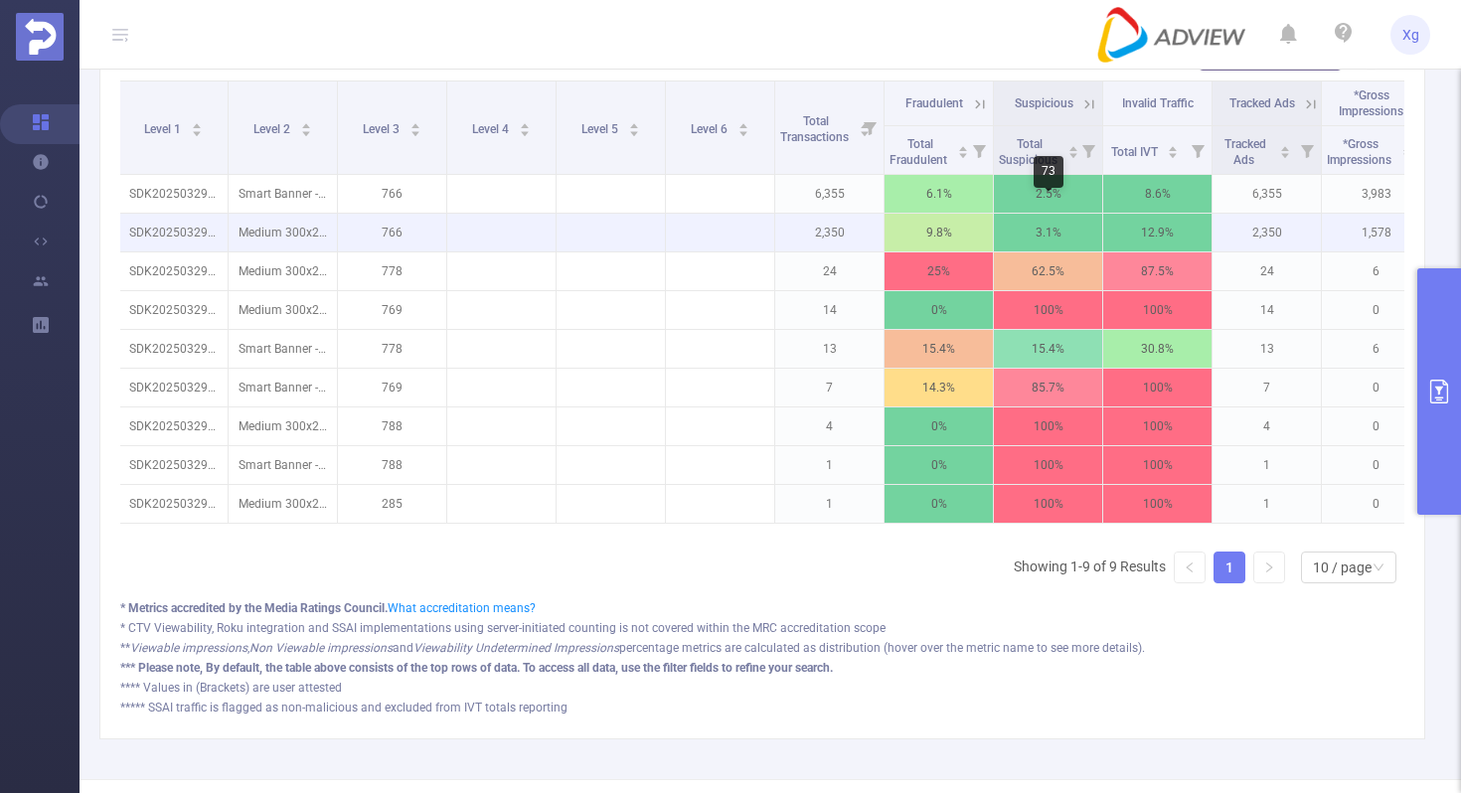
scroll to position [652, 0]
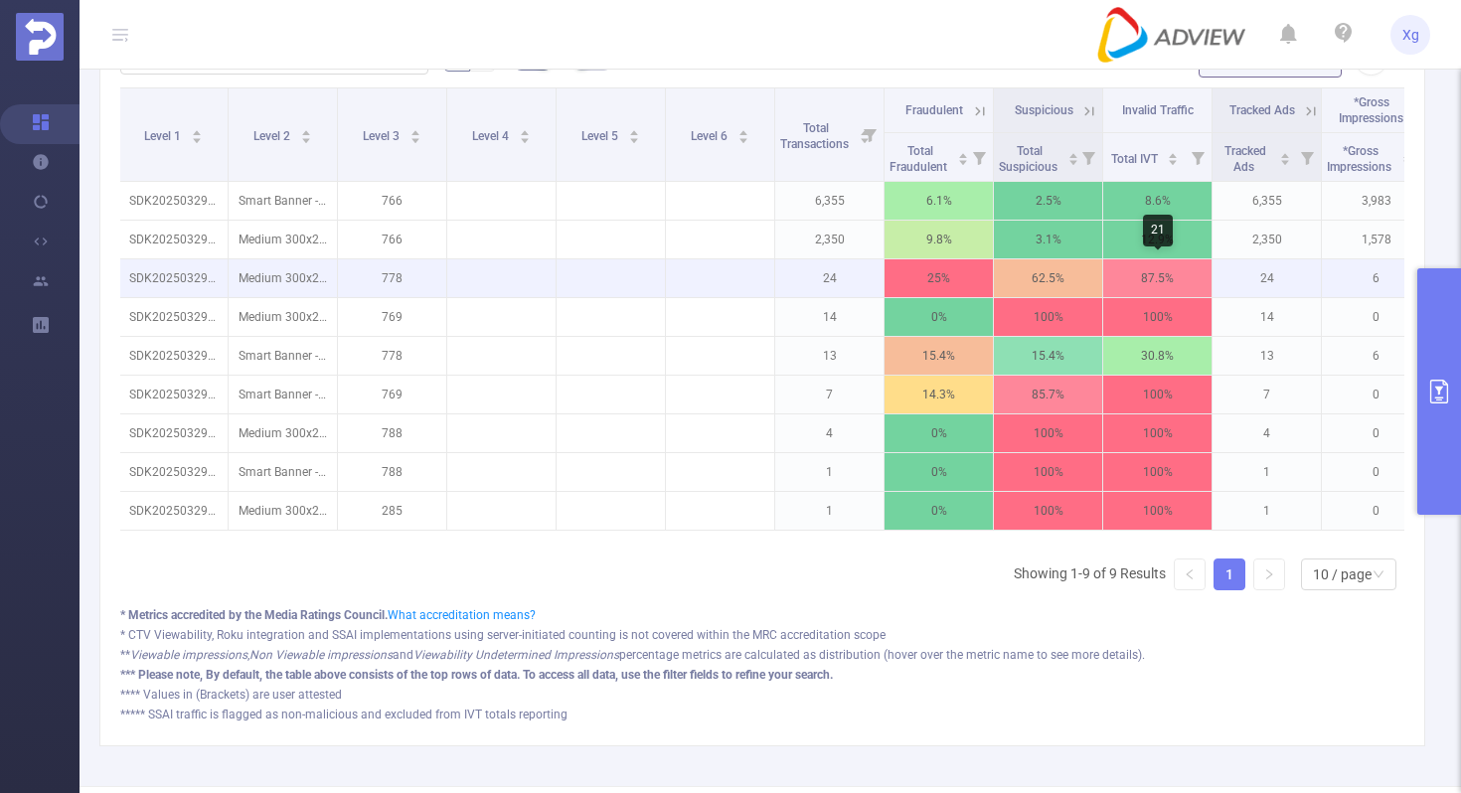
click at [1138, 278] on p "87.5%" at bounding box center [1157, 278] width 108 height 38
